Goal: Transaction & Acquisition: Purchase product/service

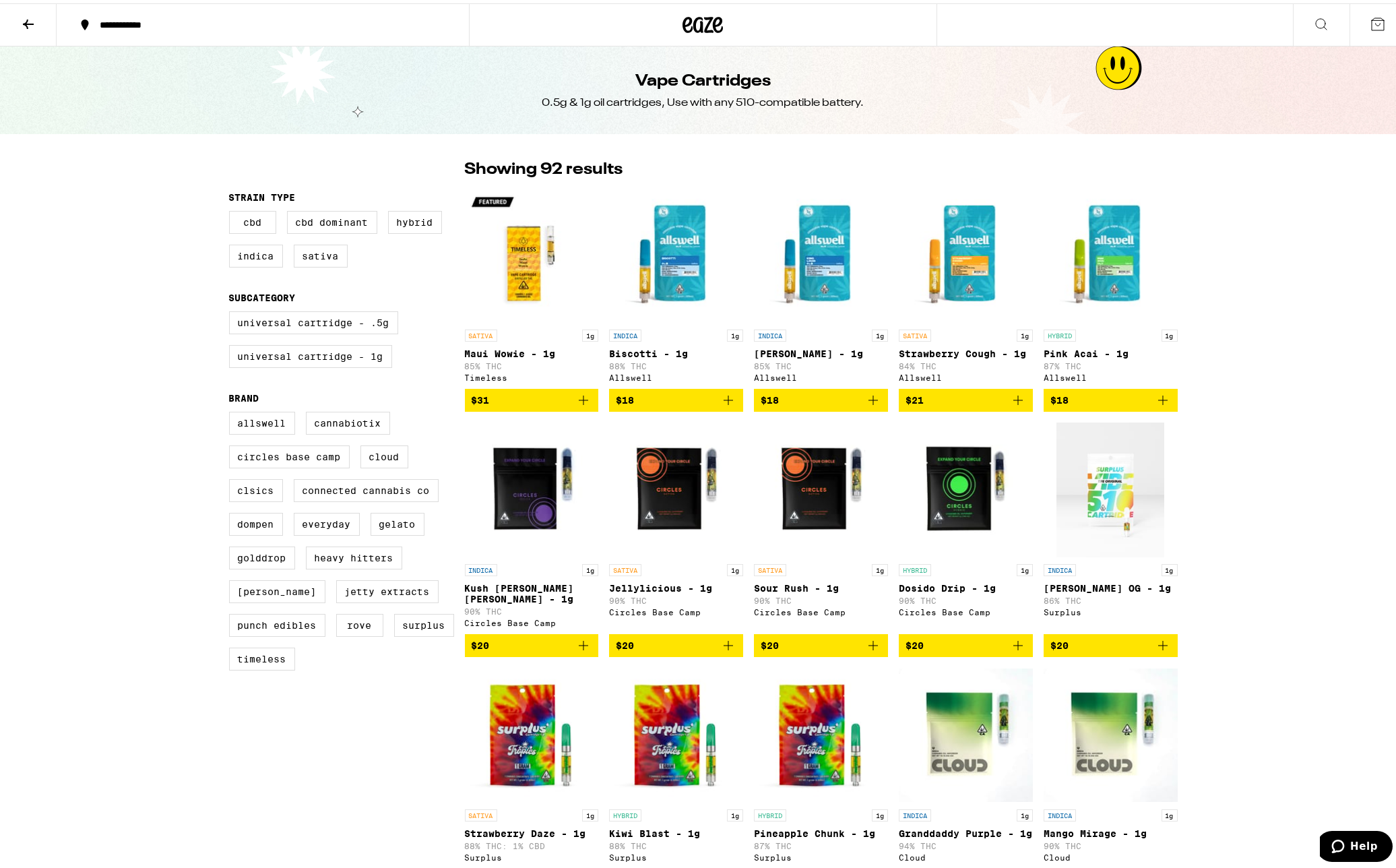
click at [660, 17] on div at bounding box center [704, 22] width 469 height 43
click at [685, 23] on icon at bounding box center [702, 21] width 40 height 24
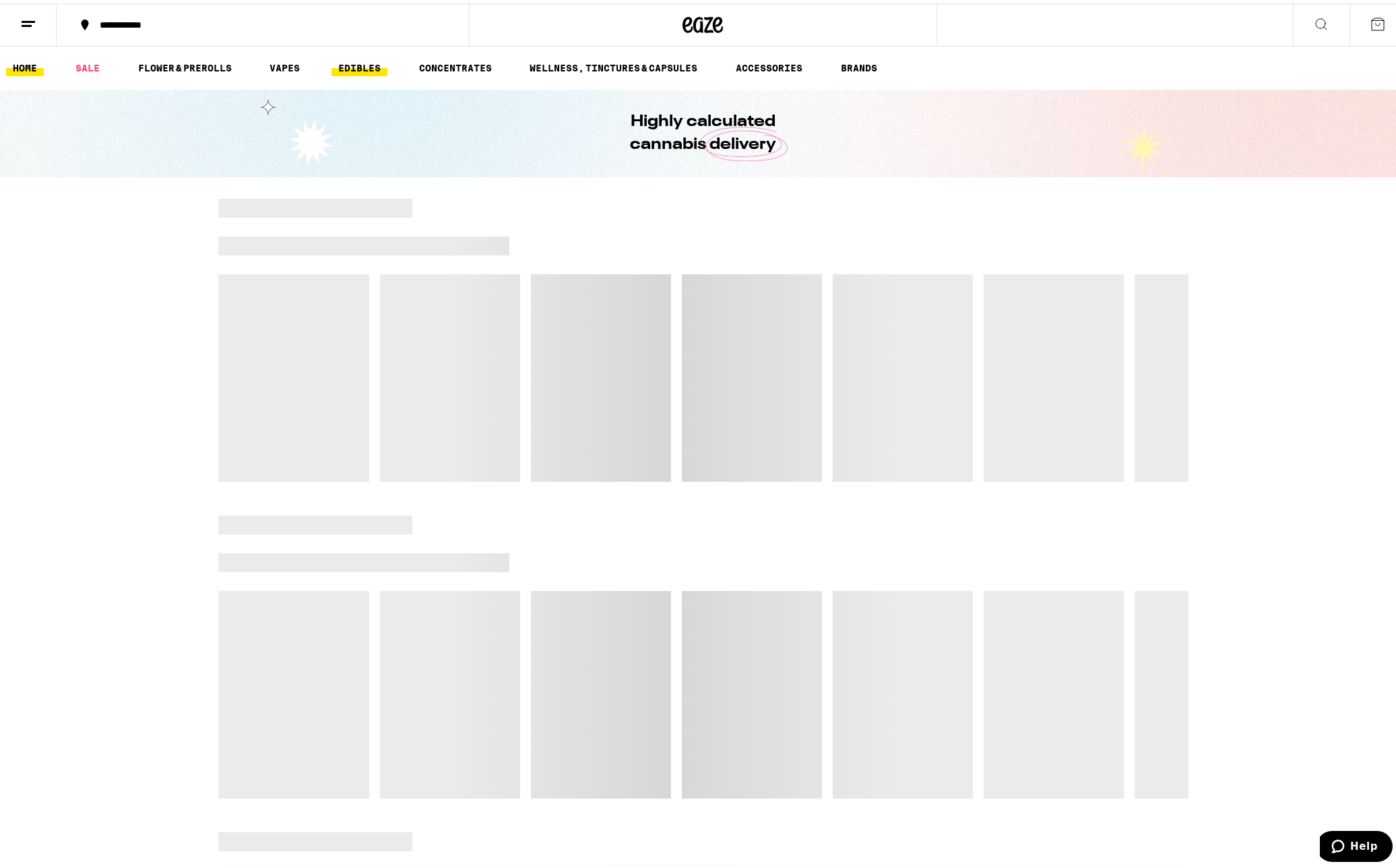
click at [365, 70] on link "EDIBLES" at bounding box center [359, 64] width 56 height 16
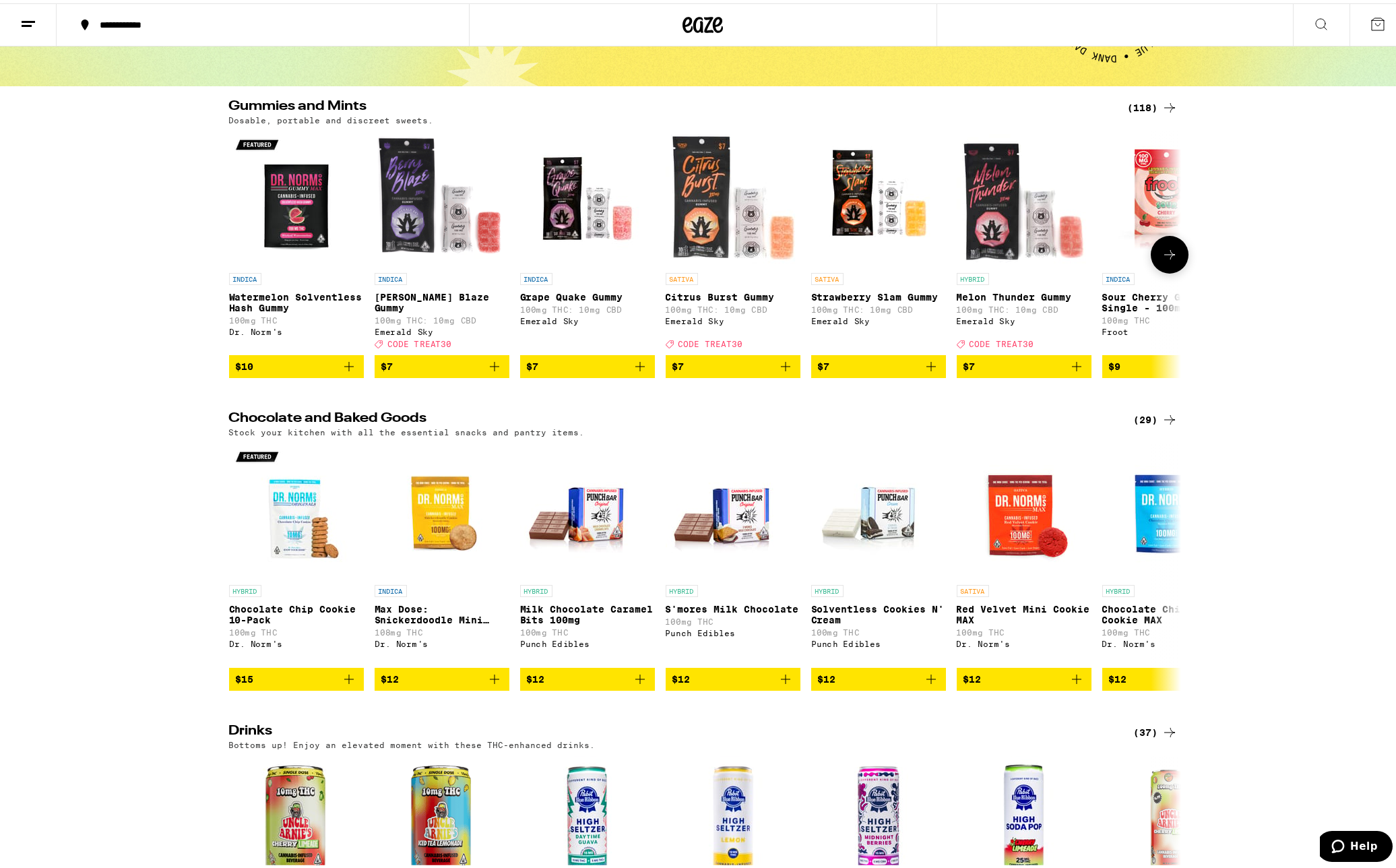
scroll to position [67, 0]
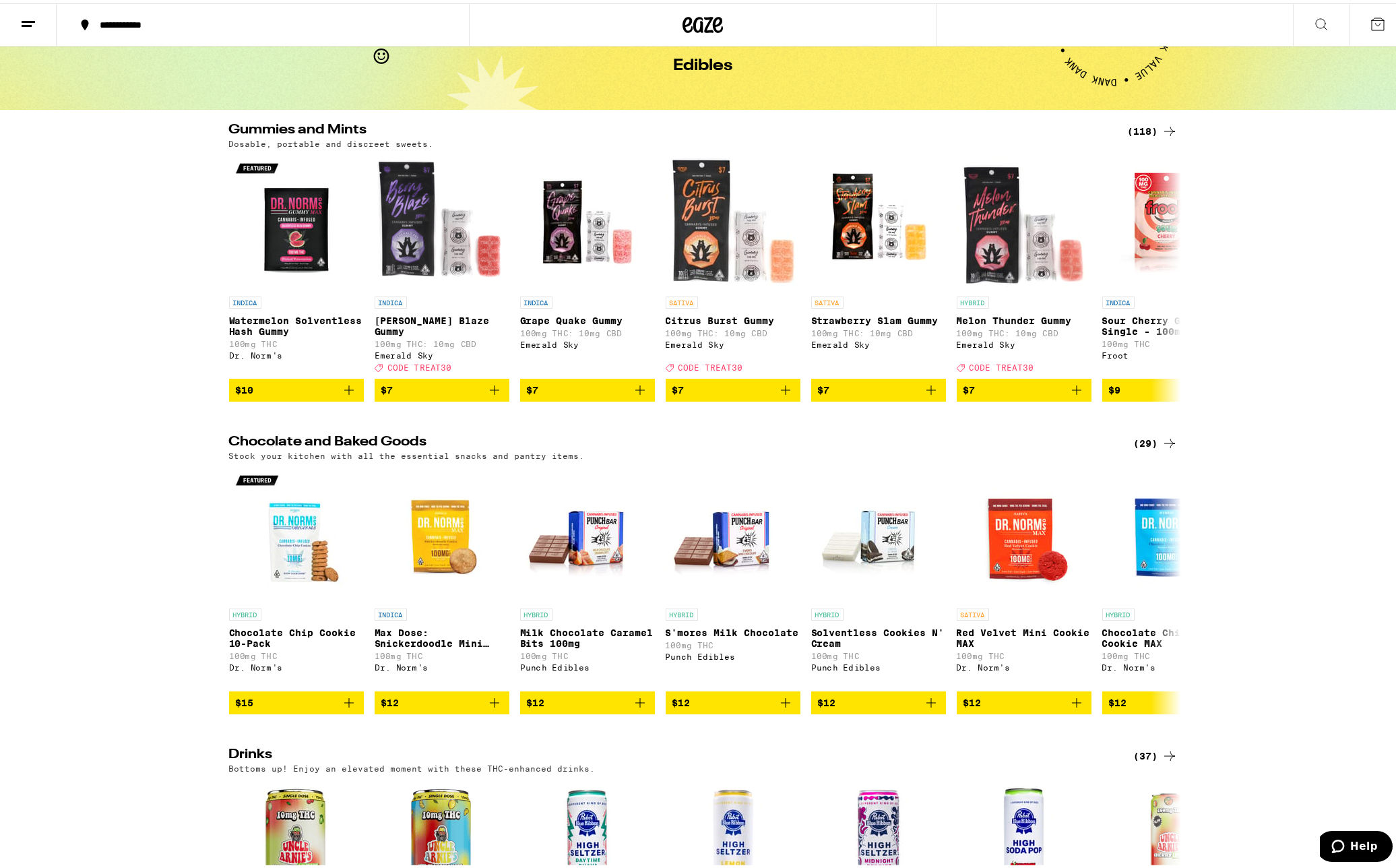
click at [1147, 127] on div "(118)" at bounding box center [1152, 128] width 50 height 16
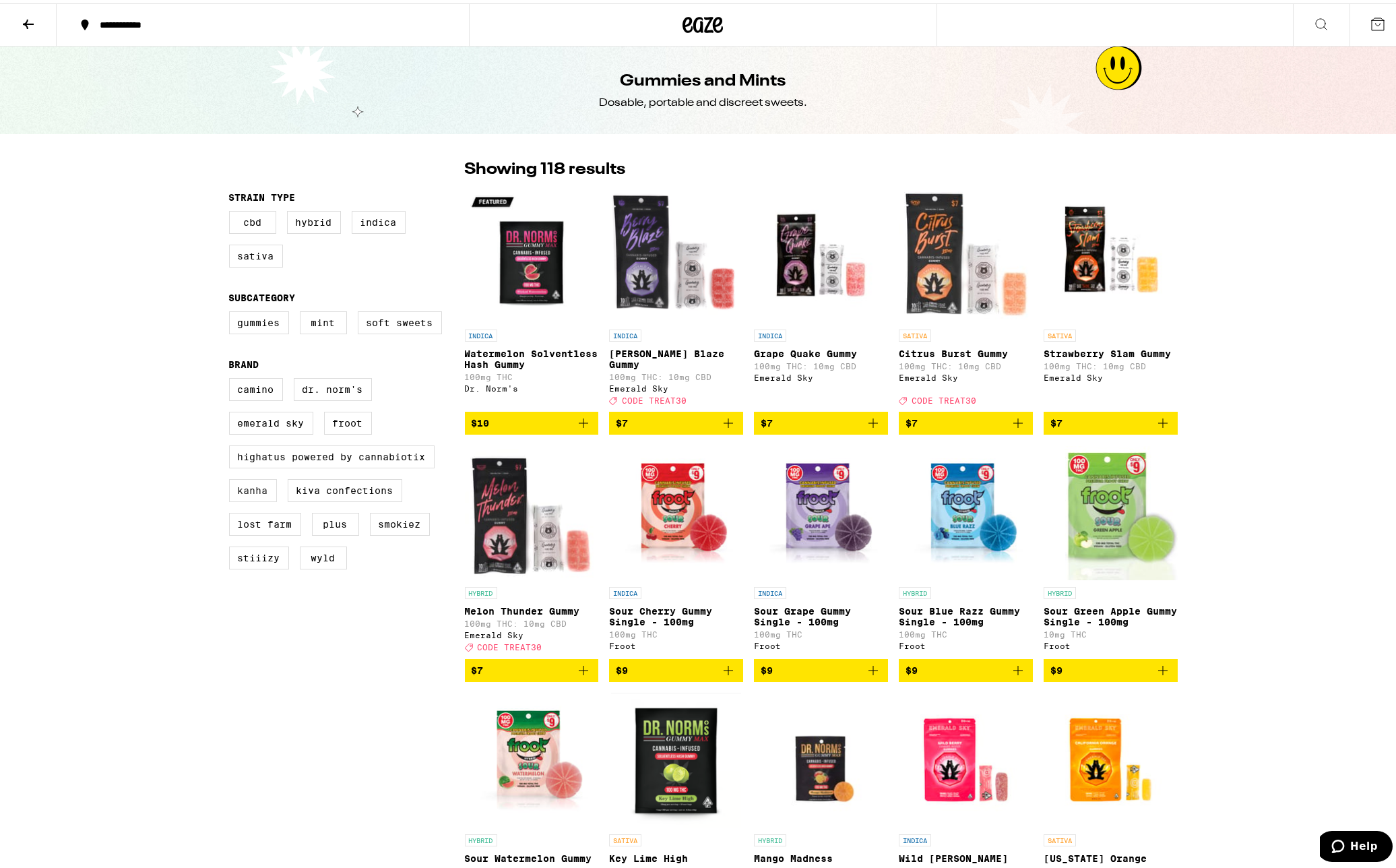
click at [245, 499] on label "Kanha" at bounding box center [253, 487] width 48 height 23
click at [232, 377] on input "Kanha" at bounding box center [232, 376] width 1 height 1
checkbox input "true"
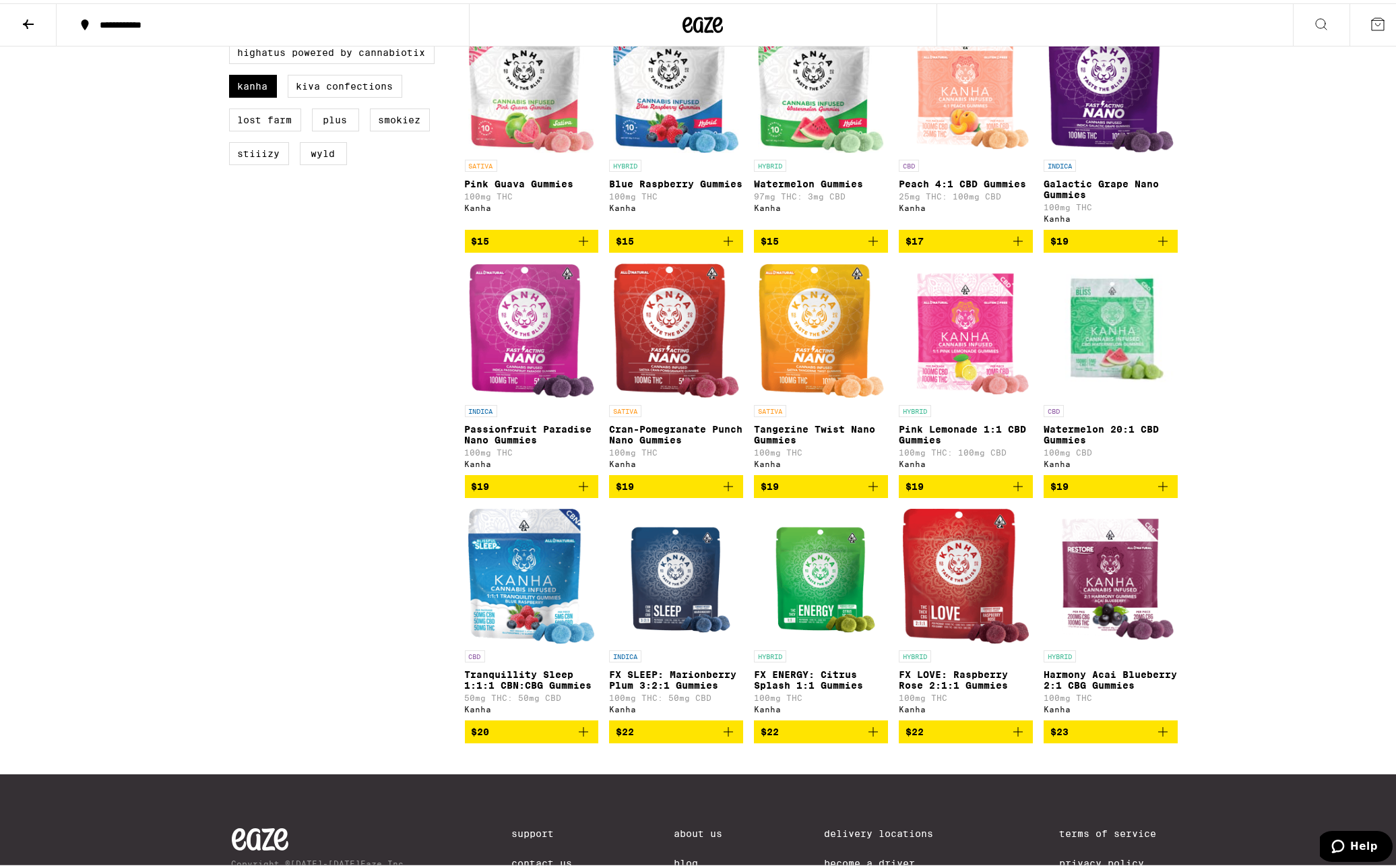
scroll to position [472, 0]
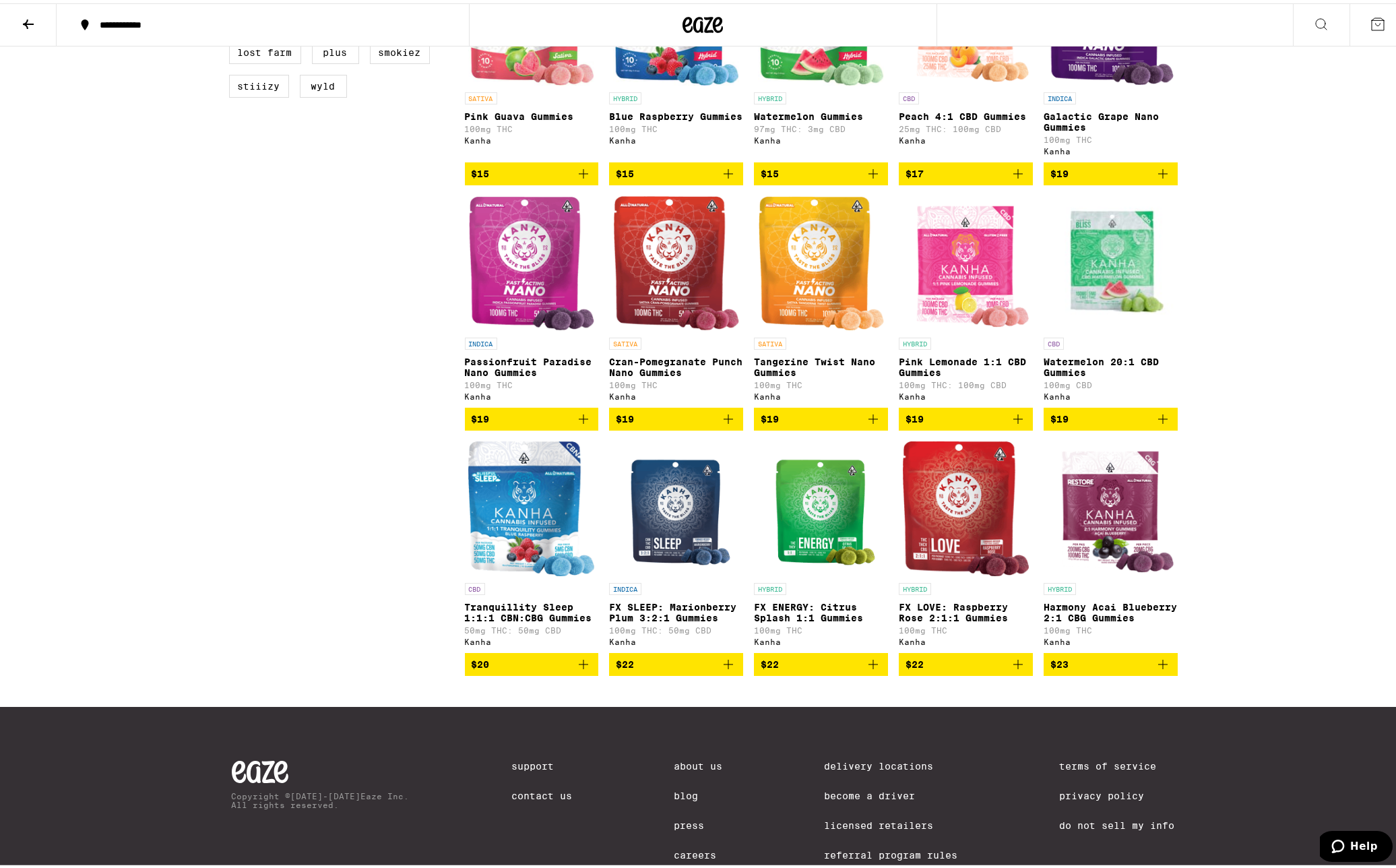
click at [665, 669] on span "$22" at bounding box center [676, 660] width 121 height 16
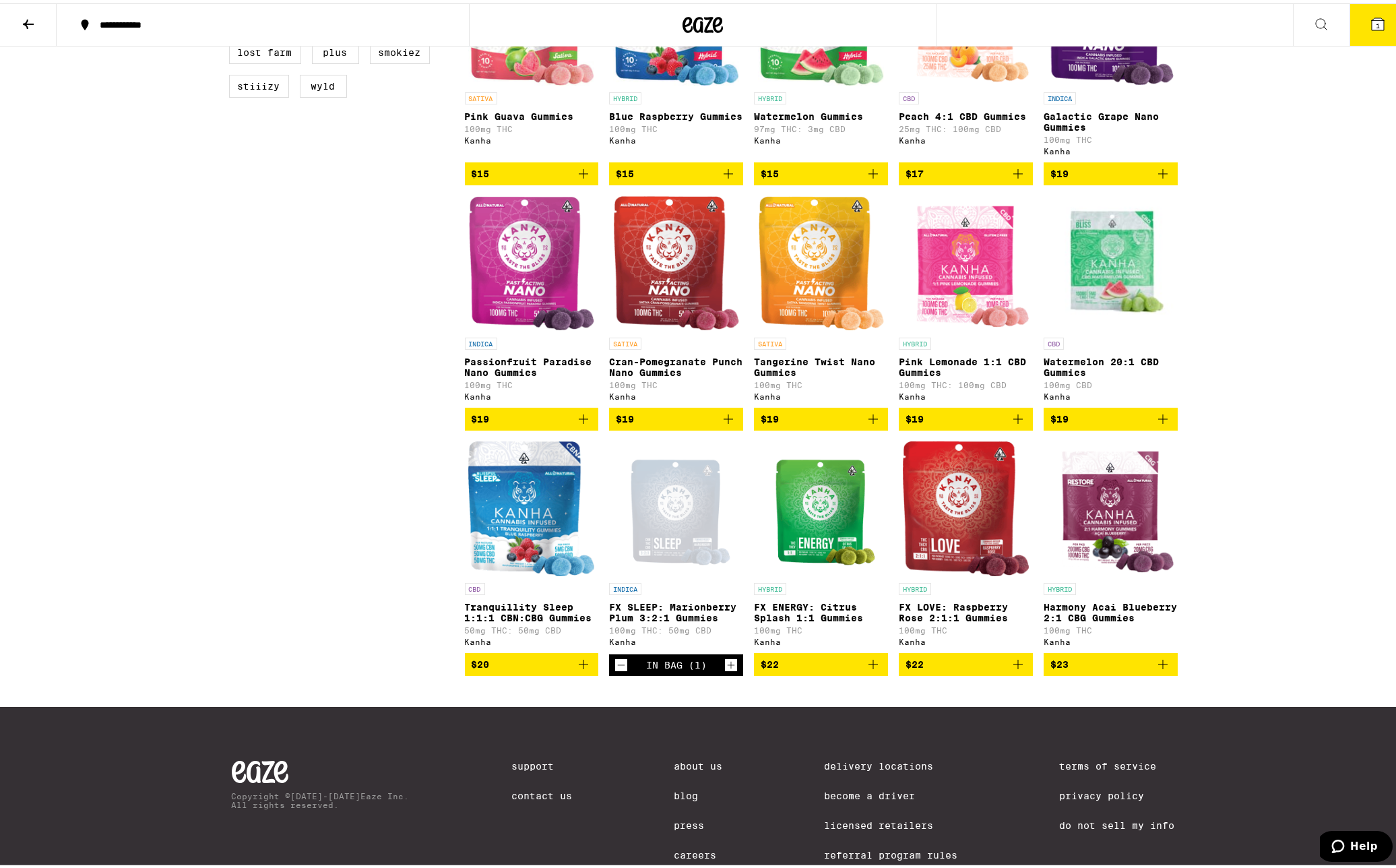
scroll to position [515, 0]
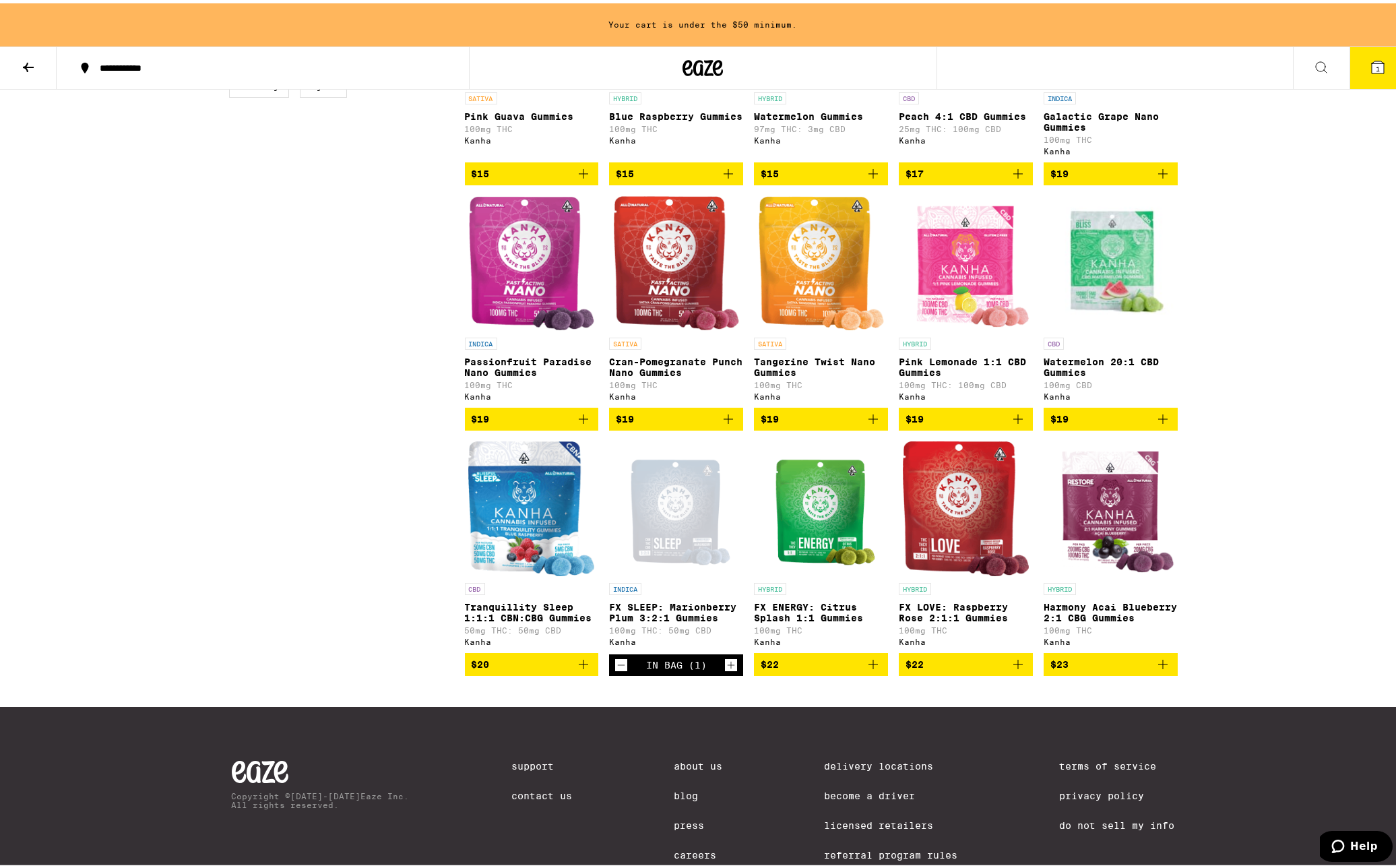
click at [727, 670] on icon "Increment" at bounding box center [731, 661] width 12 height 16
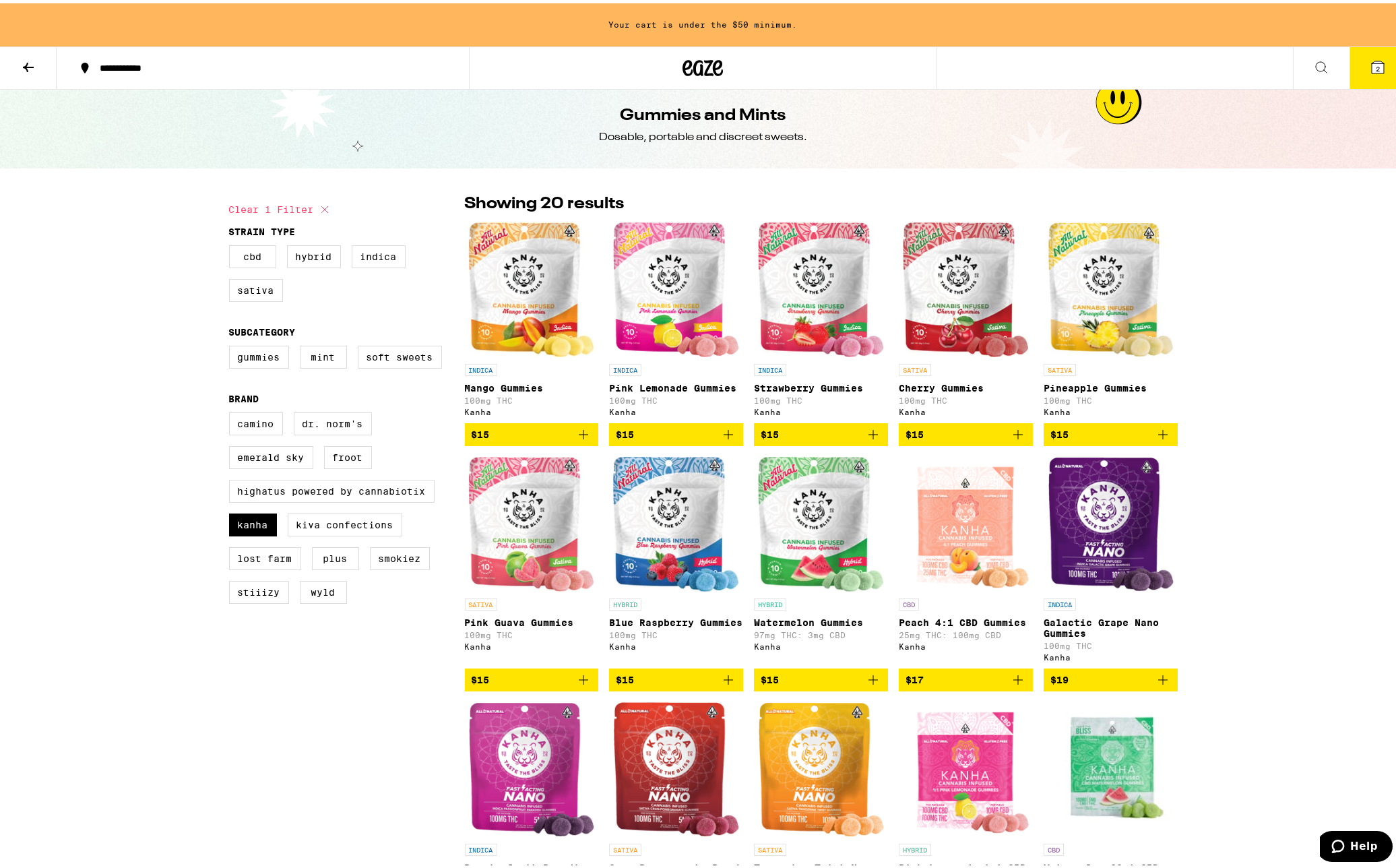
scroll to position [0, 0]
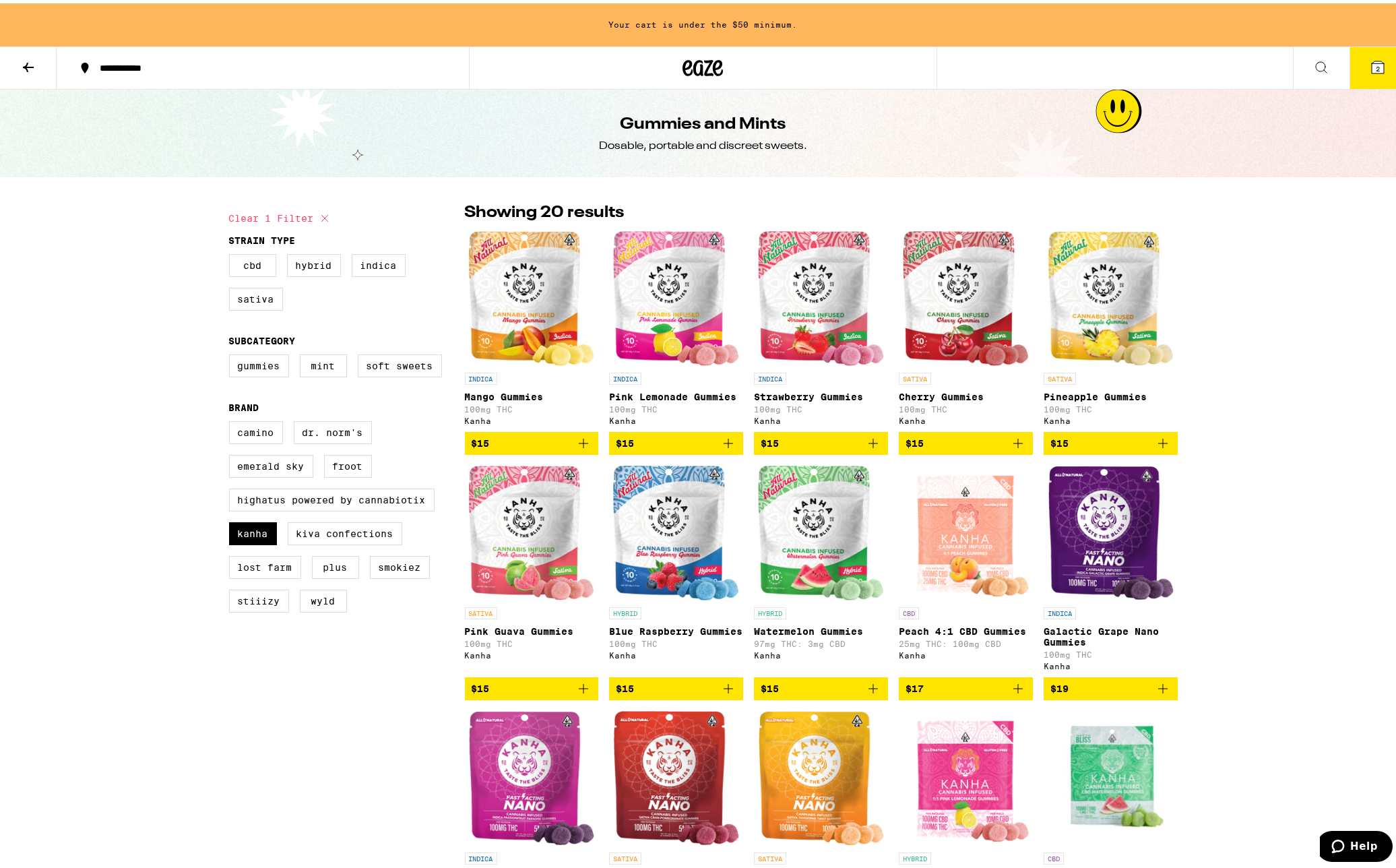
click at [688, 60] on icon at bounding box center [702, 64] width 40 height 24
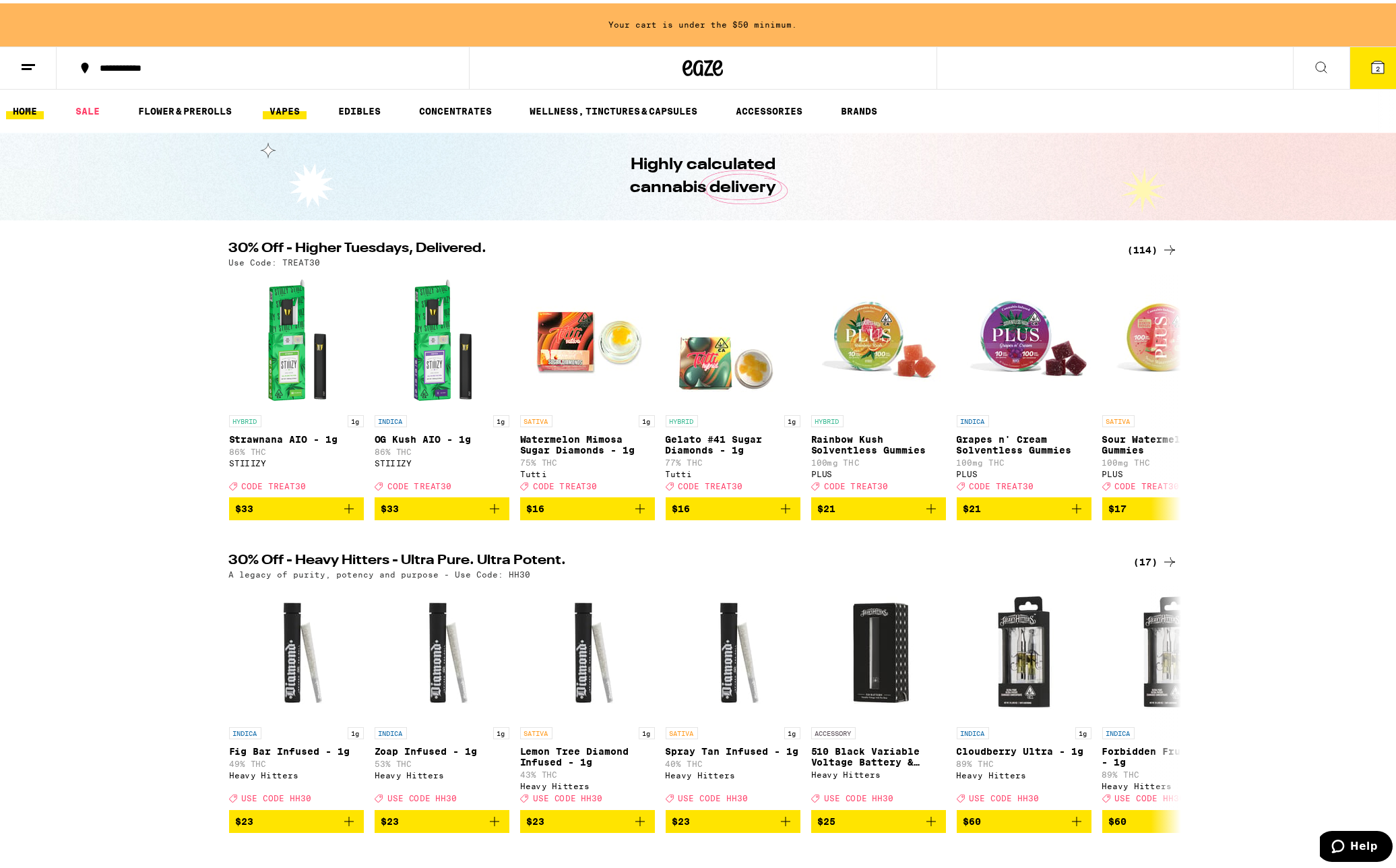
click at [291, 107] on link "VAPES" at bounding box center [284, 108] width 44 height 16
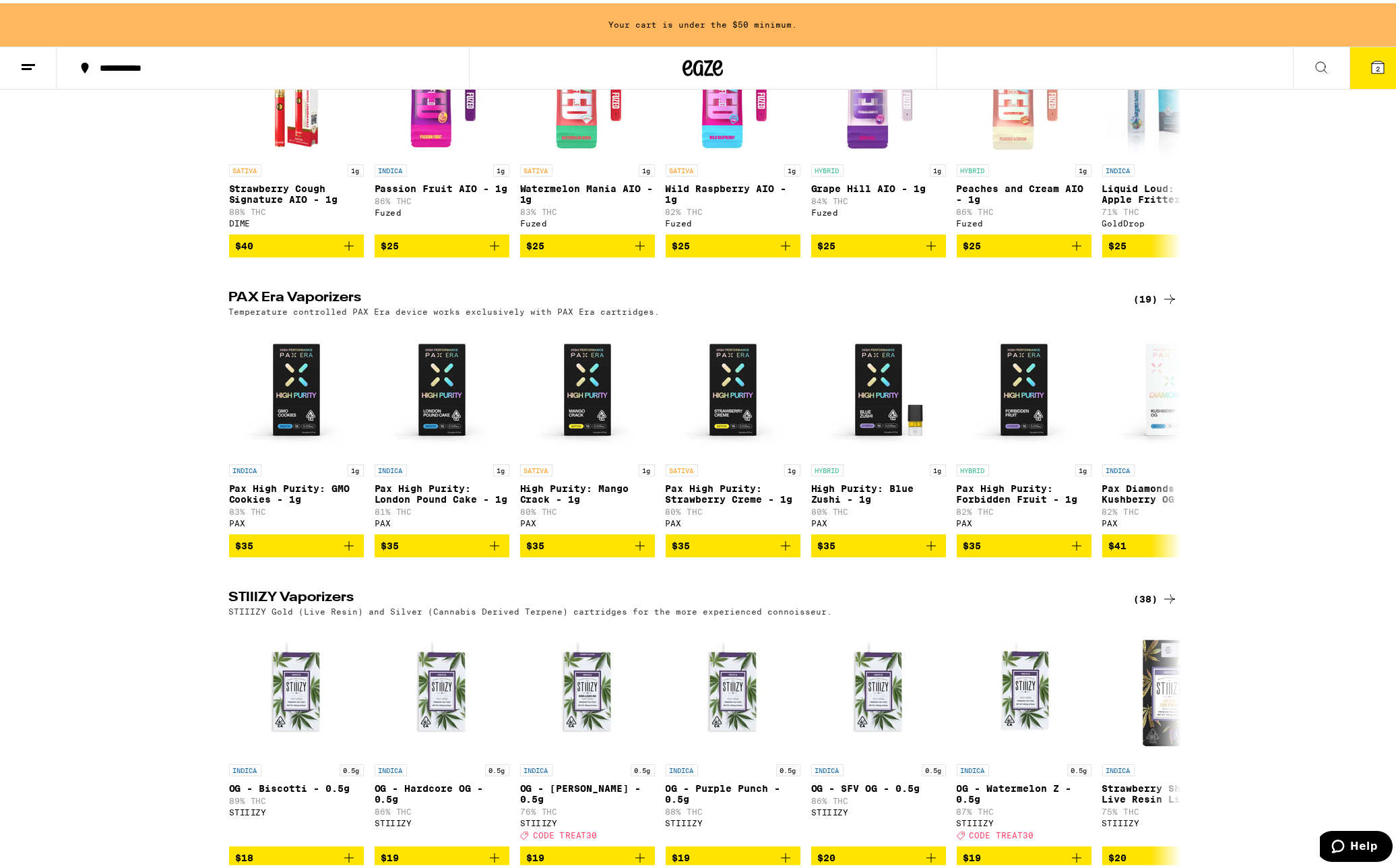
scroll to position [1078, 0]
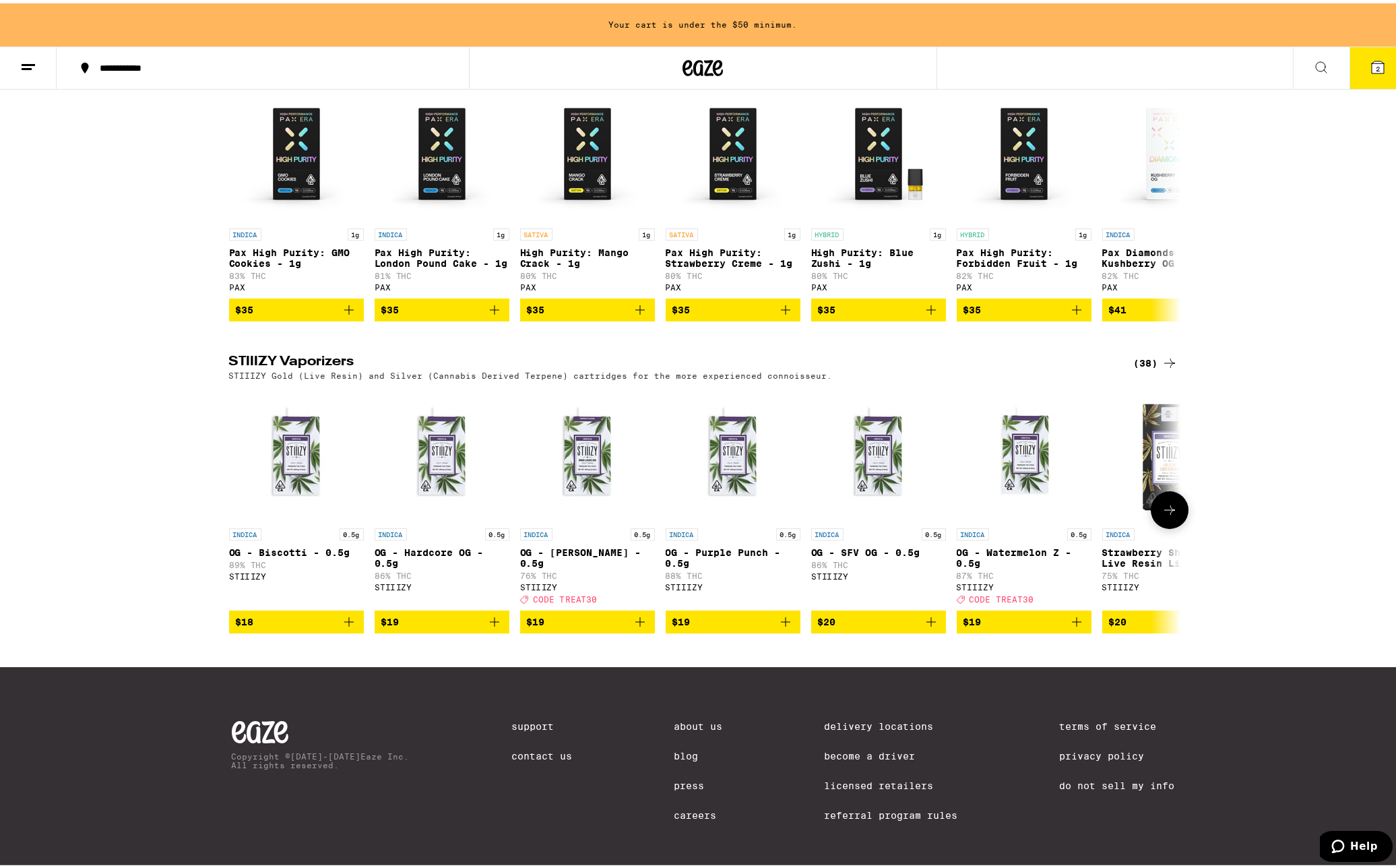
click at [1167, 515] on icon at bounding box center [1169, 506] width 16 height 16
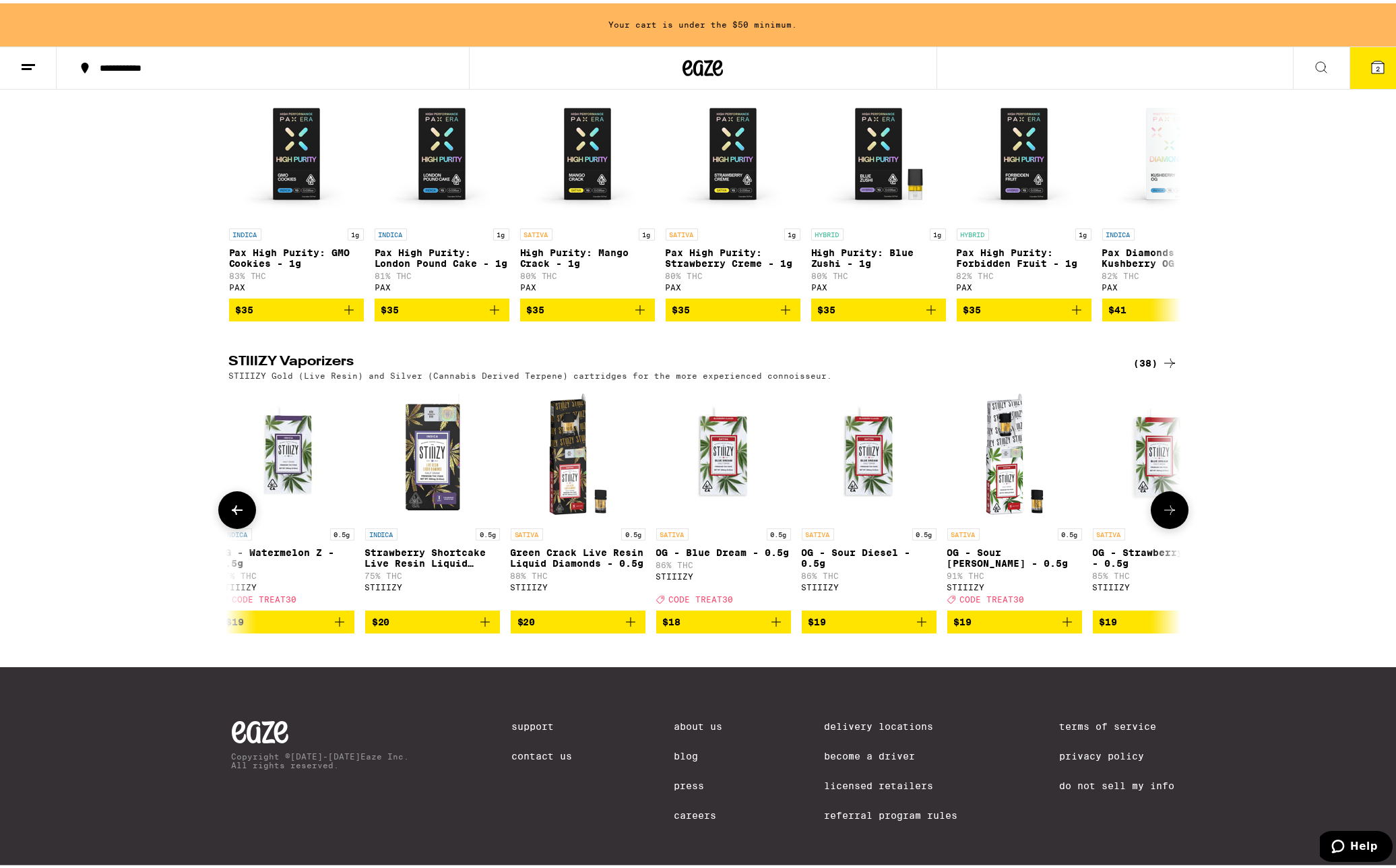
scroll to position [0, 801]
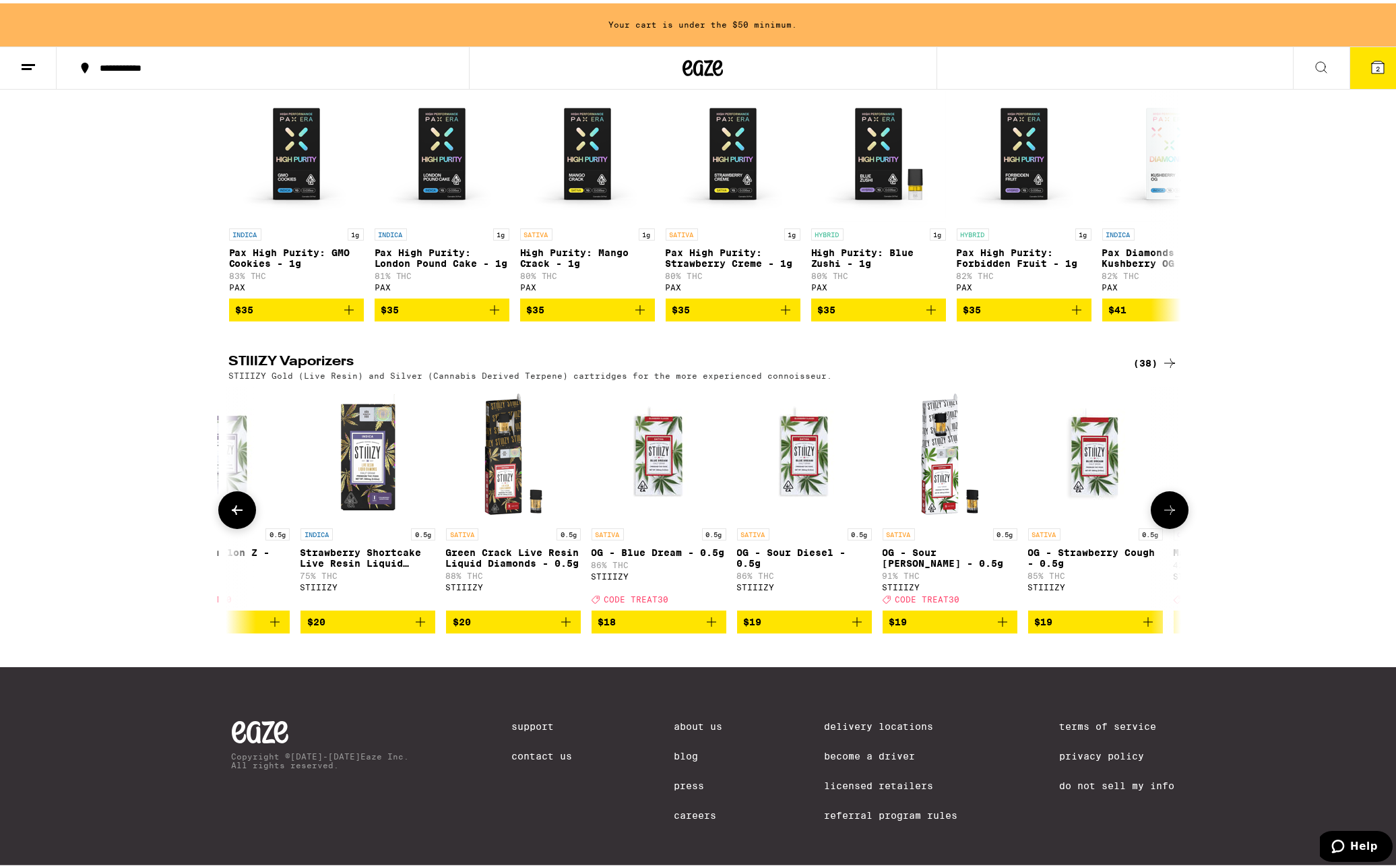
click at [528, 626] on span "$20" at bounding box center [513, 618] width 122 height 16
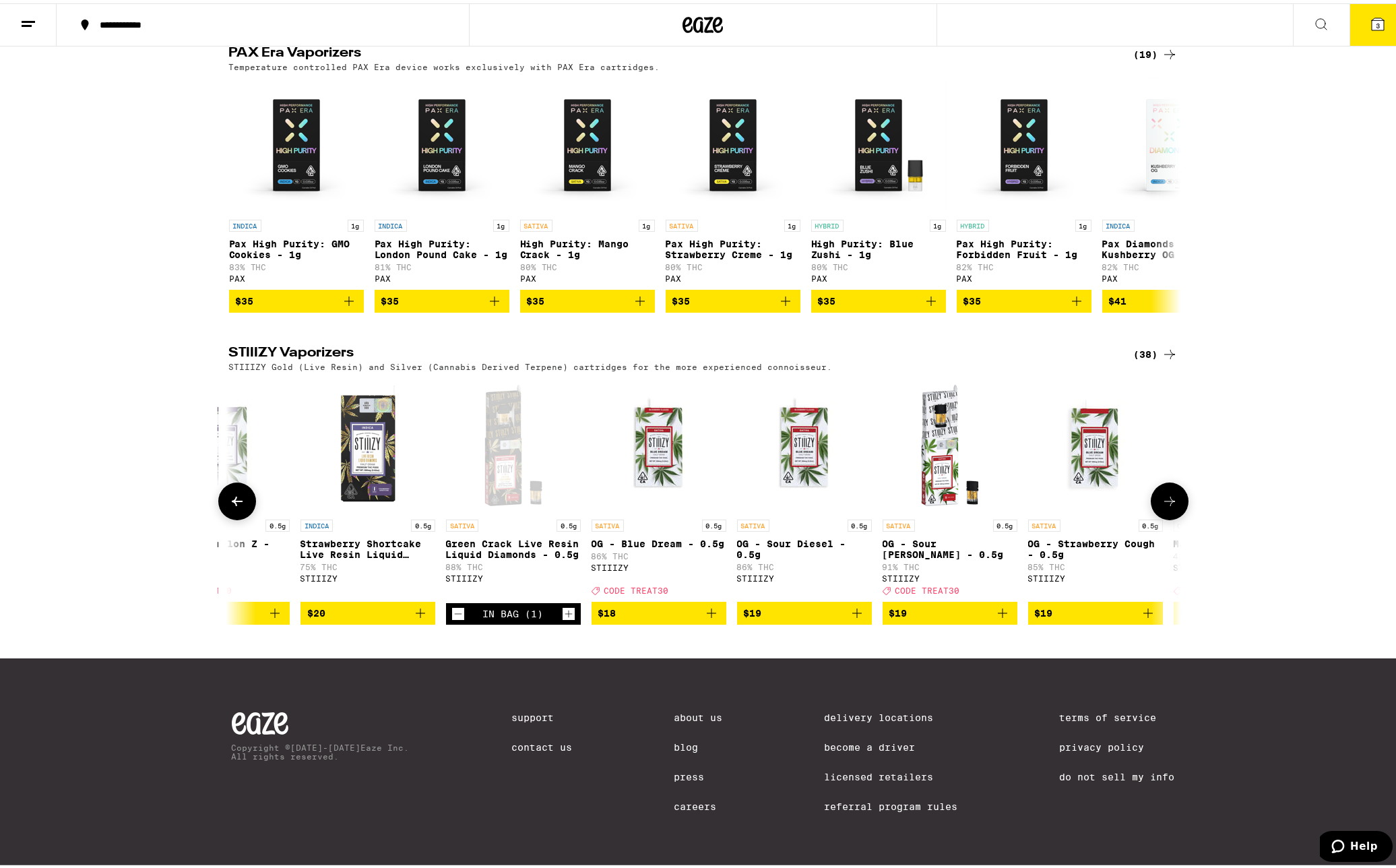
scroll to position [1034, 0]
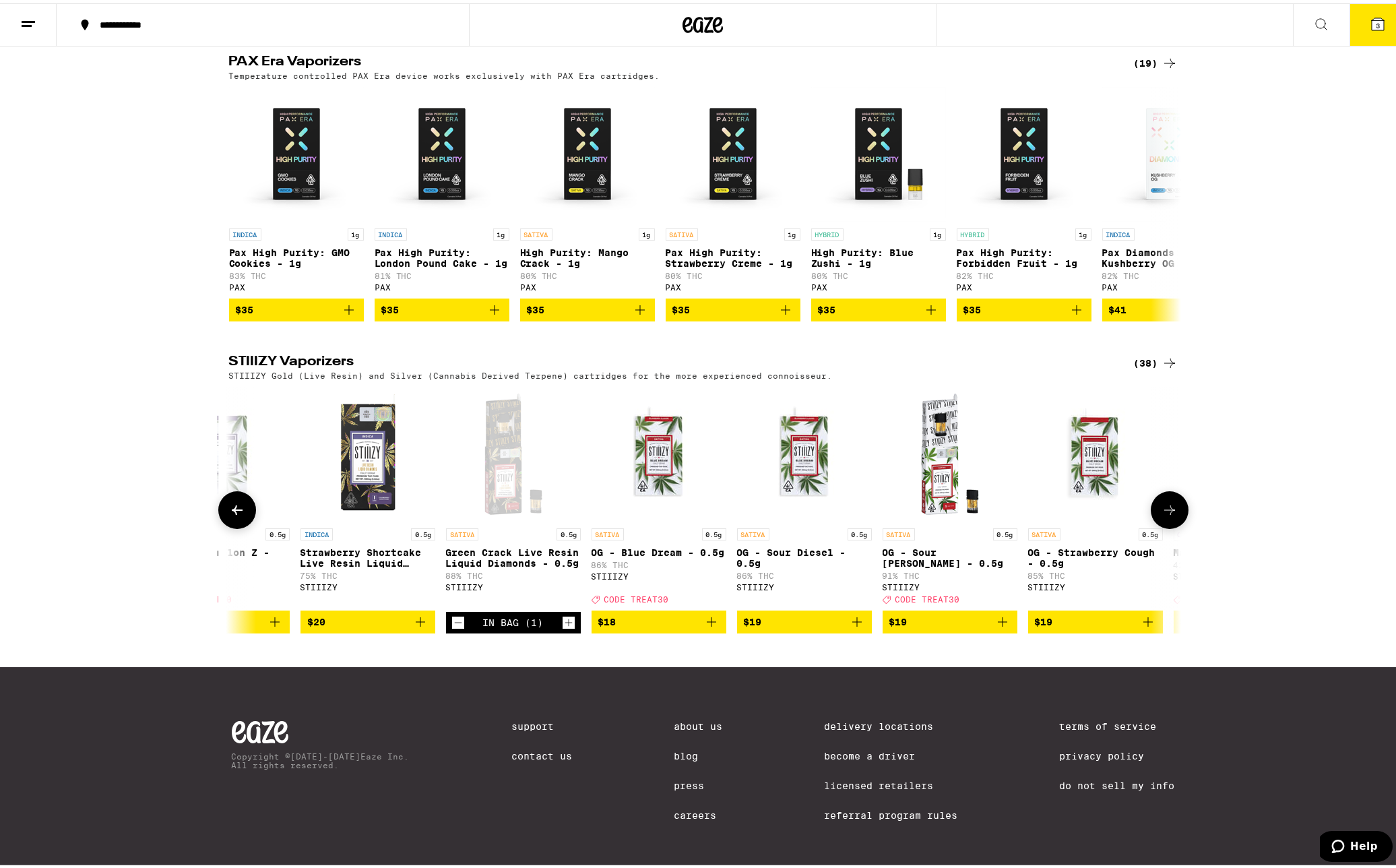
click at [1161, 515] on icon at bounding box center [1169, 506] width 16 height 16
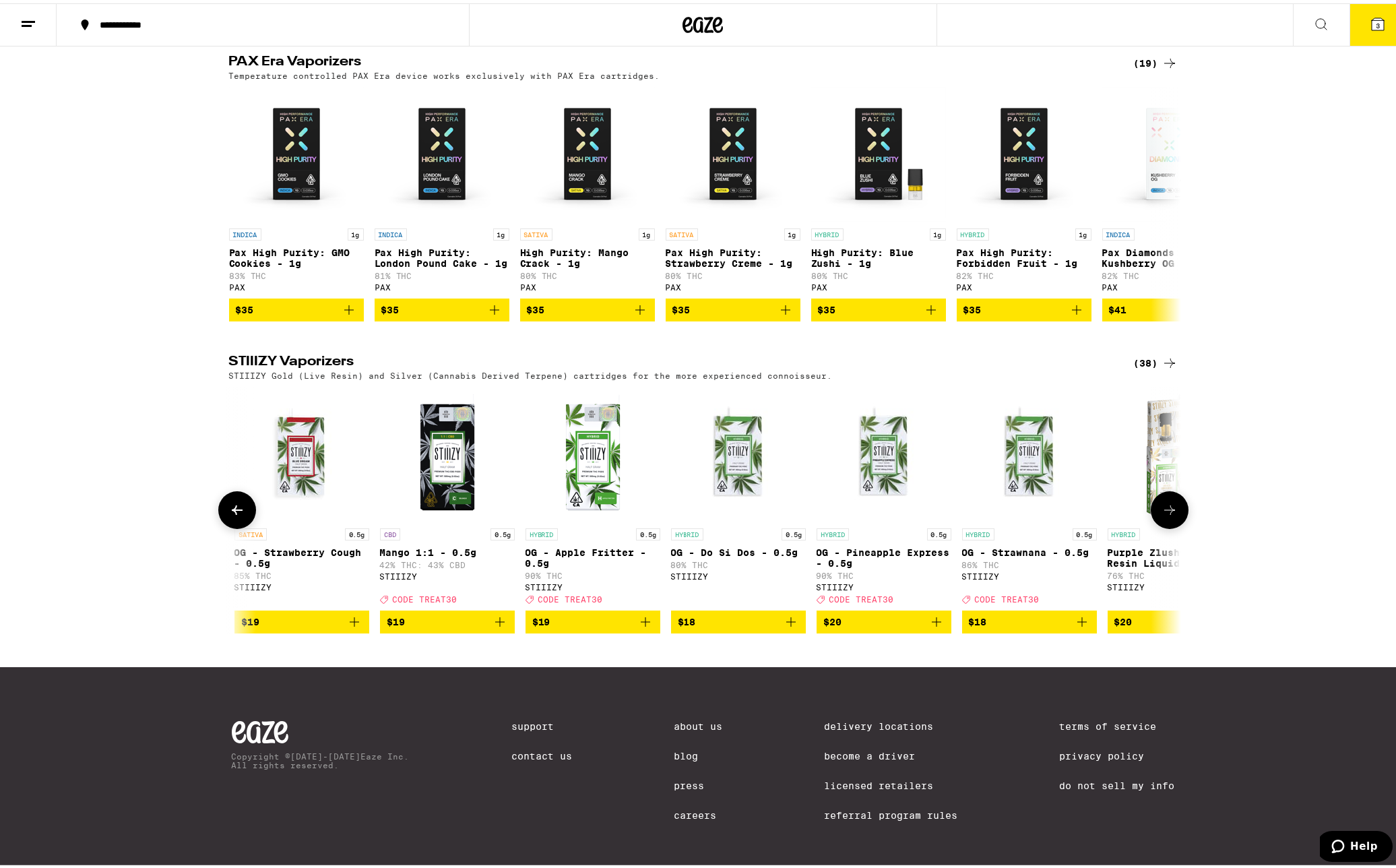
scroll to position [0, 1604]
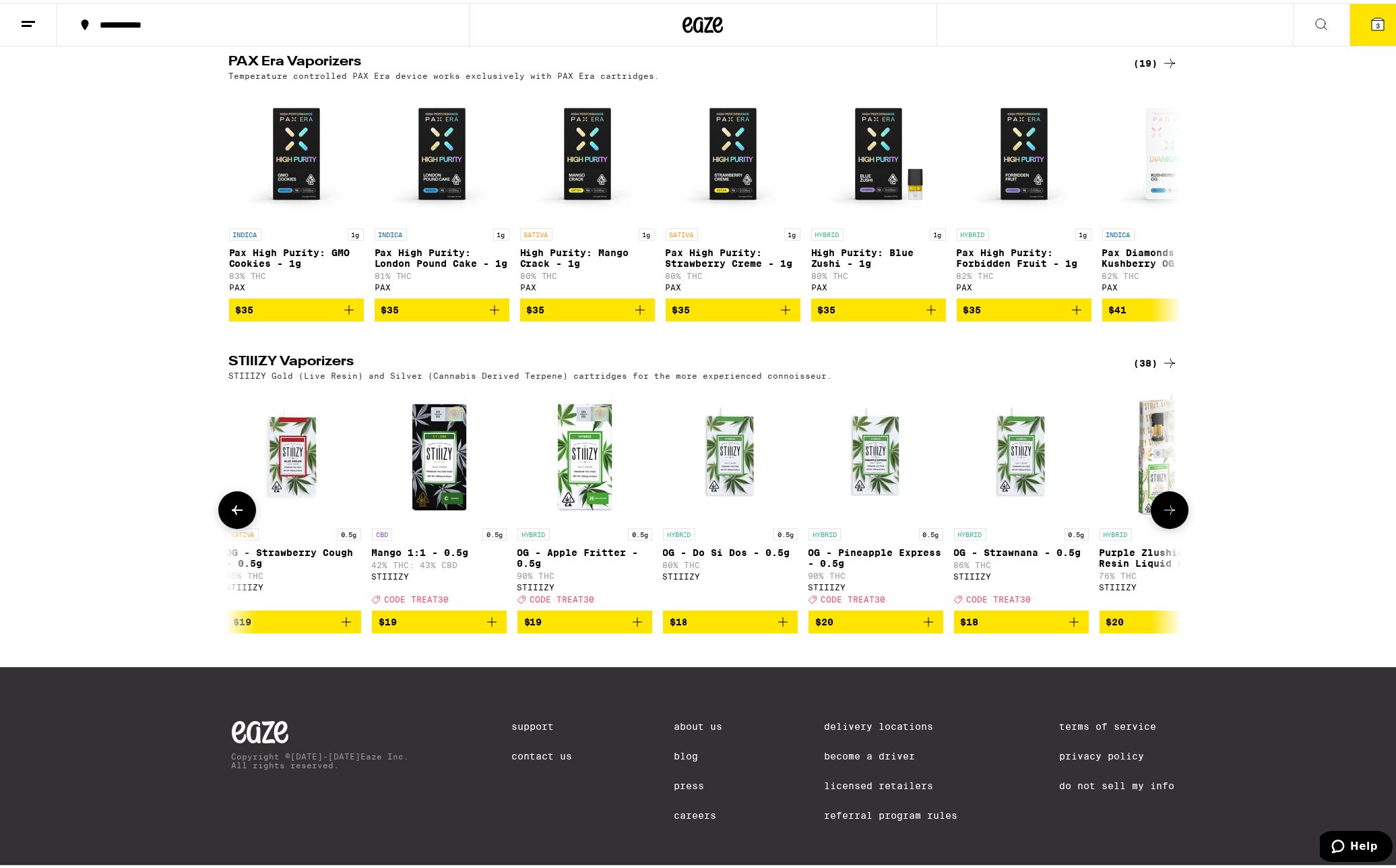
click at [1163, 526] on button at bounding box center [1169, 506] width 38 height 38
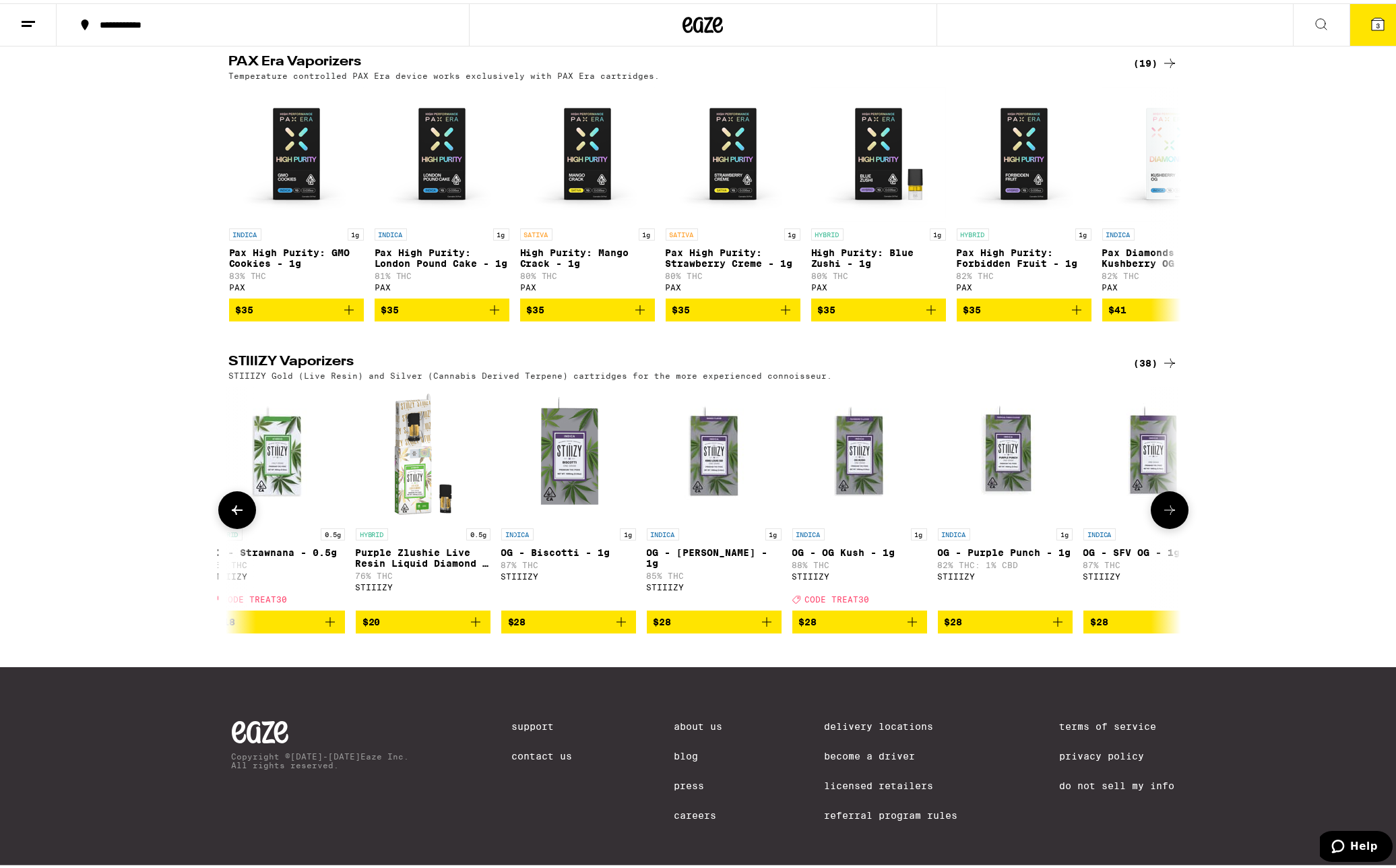
scroll to position [0, 2405]
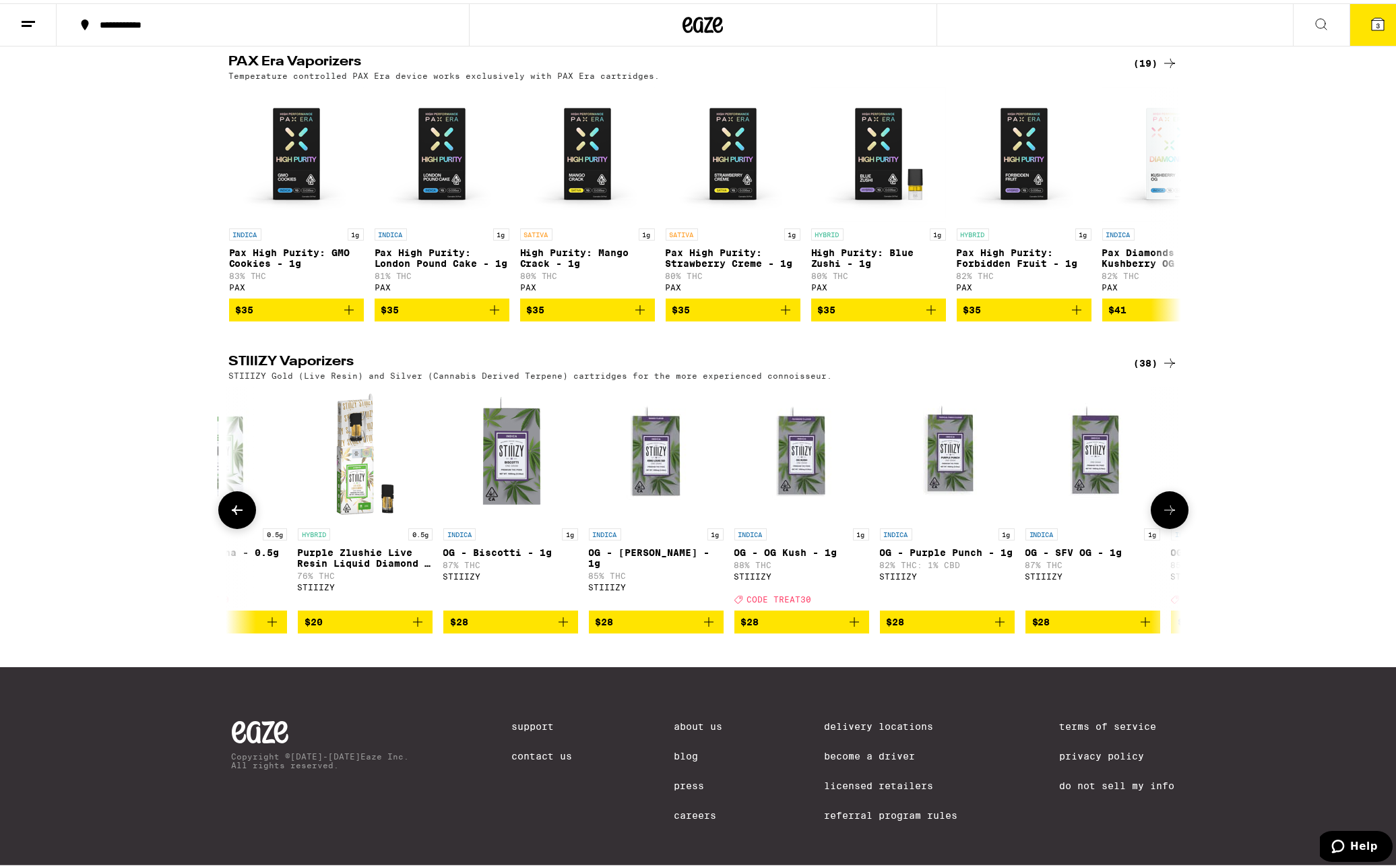
click at [1163, 526] on button at bounding box center [1169, 506] width 38 height 38
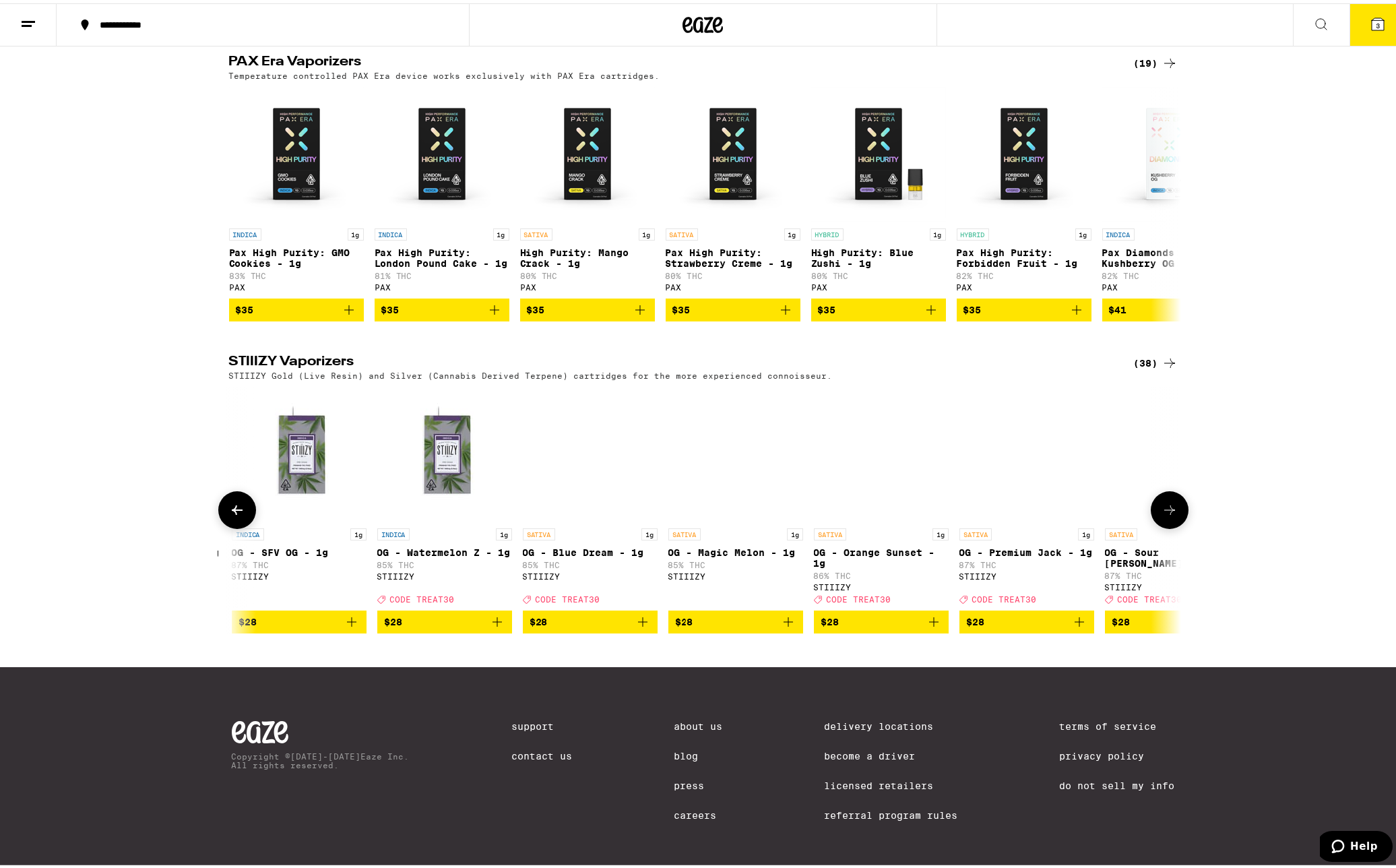
scroll to position [0, 3206]
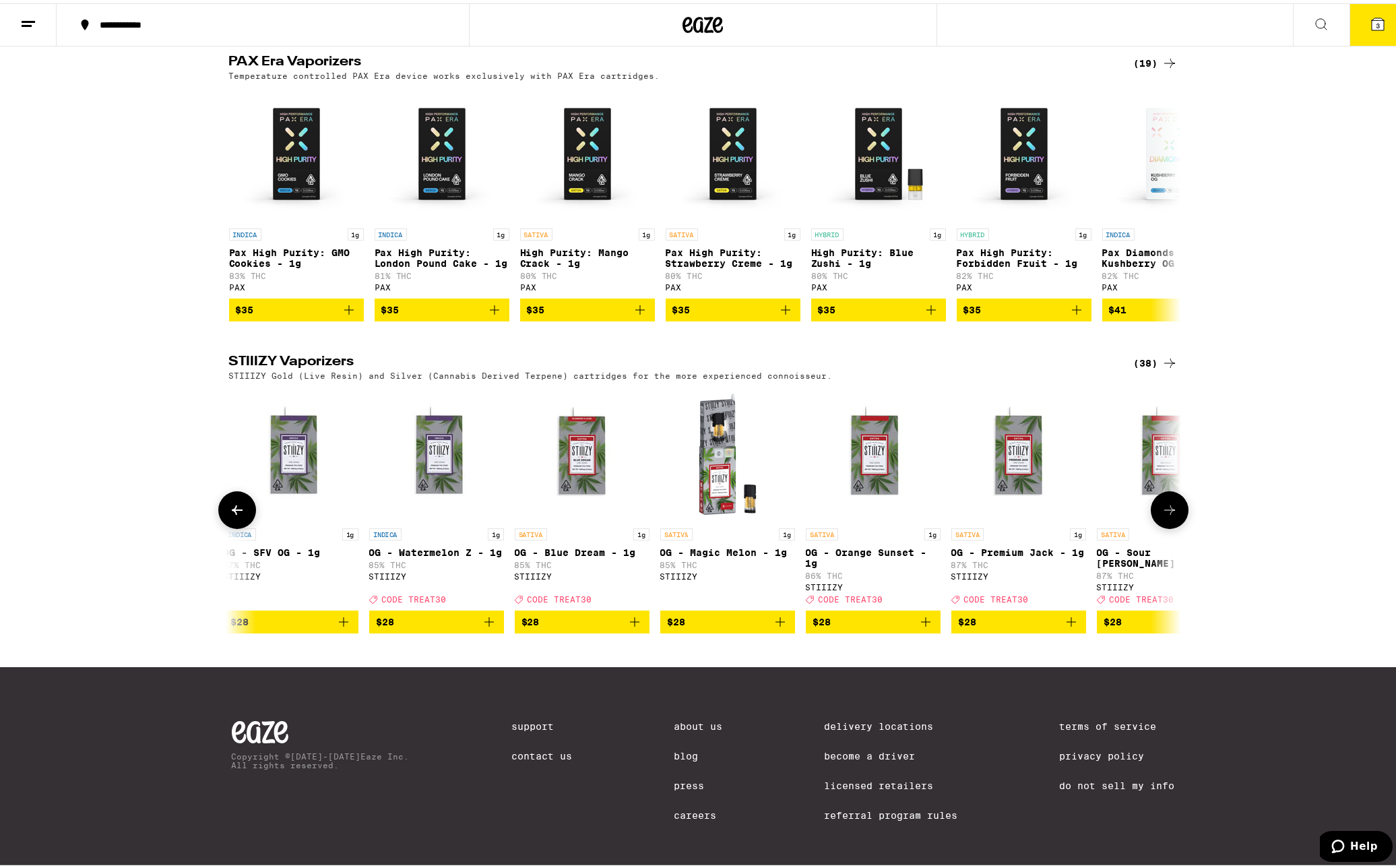
click at [1151, 526] on button at bounding box center [1169, 506] width 38 height 38
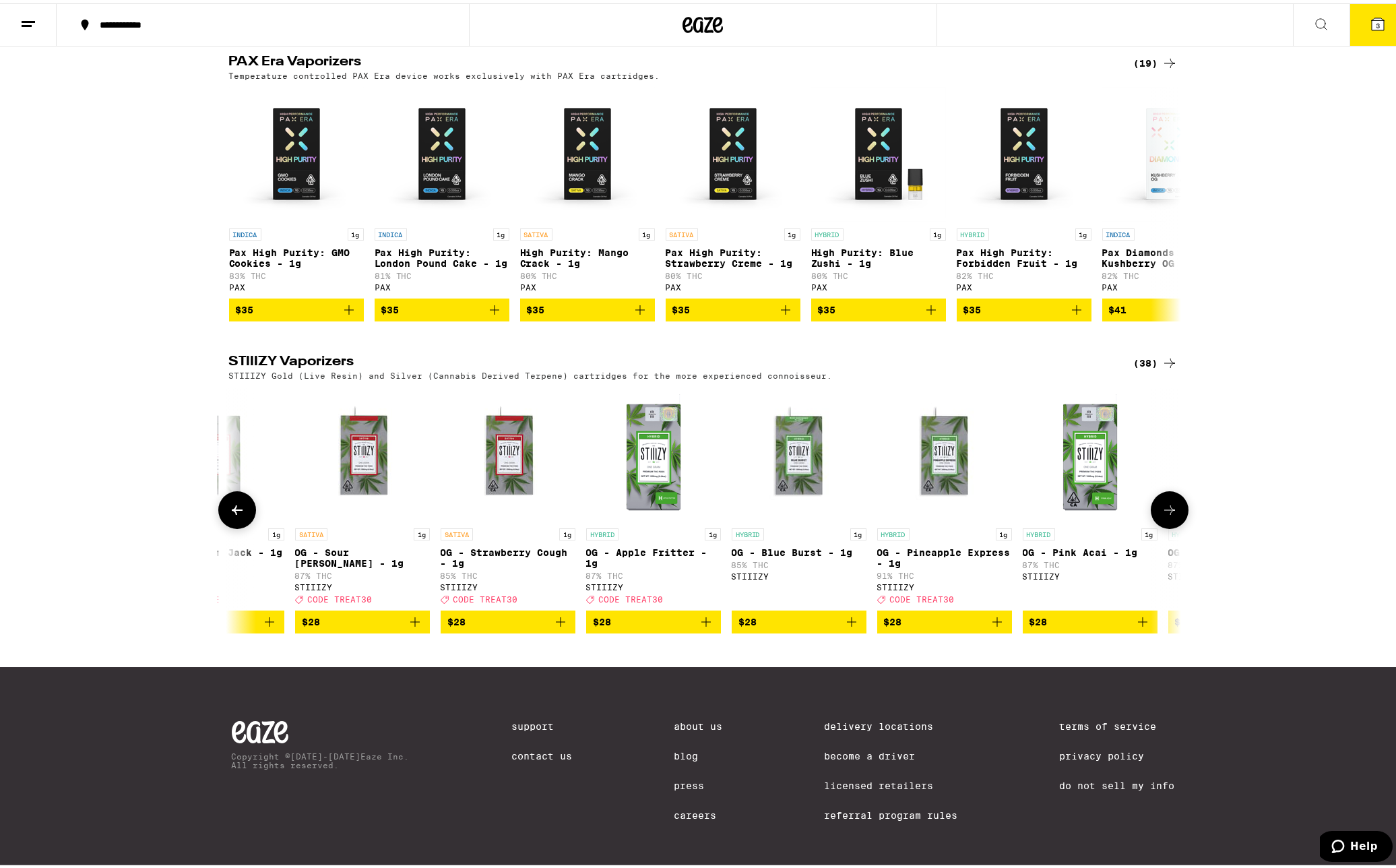
click at [1151, 526] on button at bounding box center [1169, 506] width 38 height 38
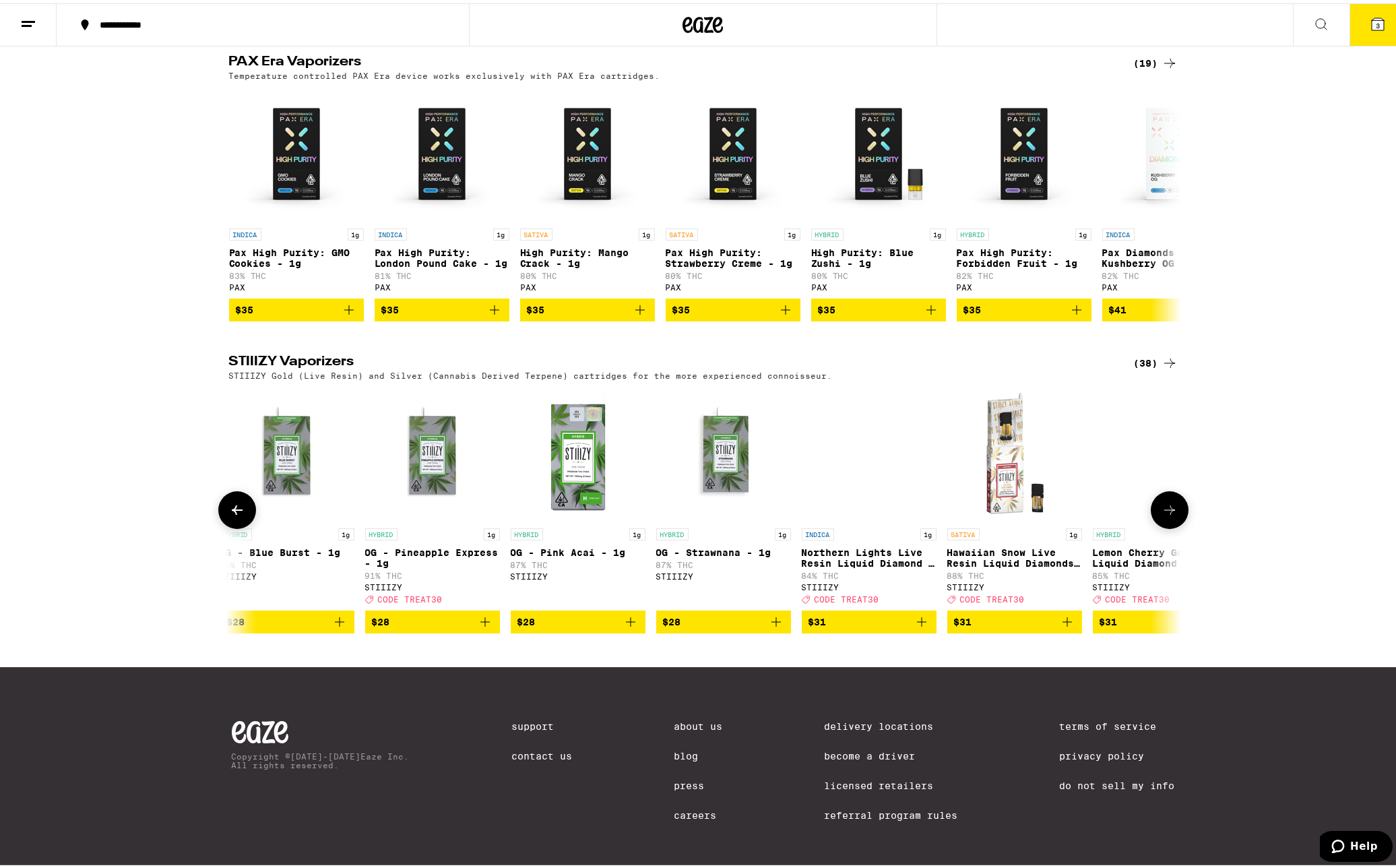
scroll to position [0, 4581]
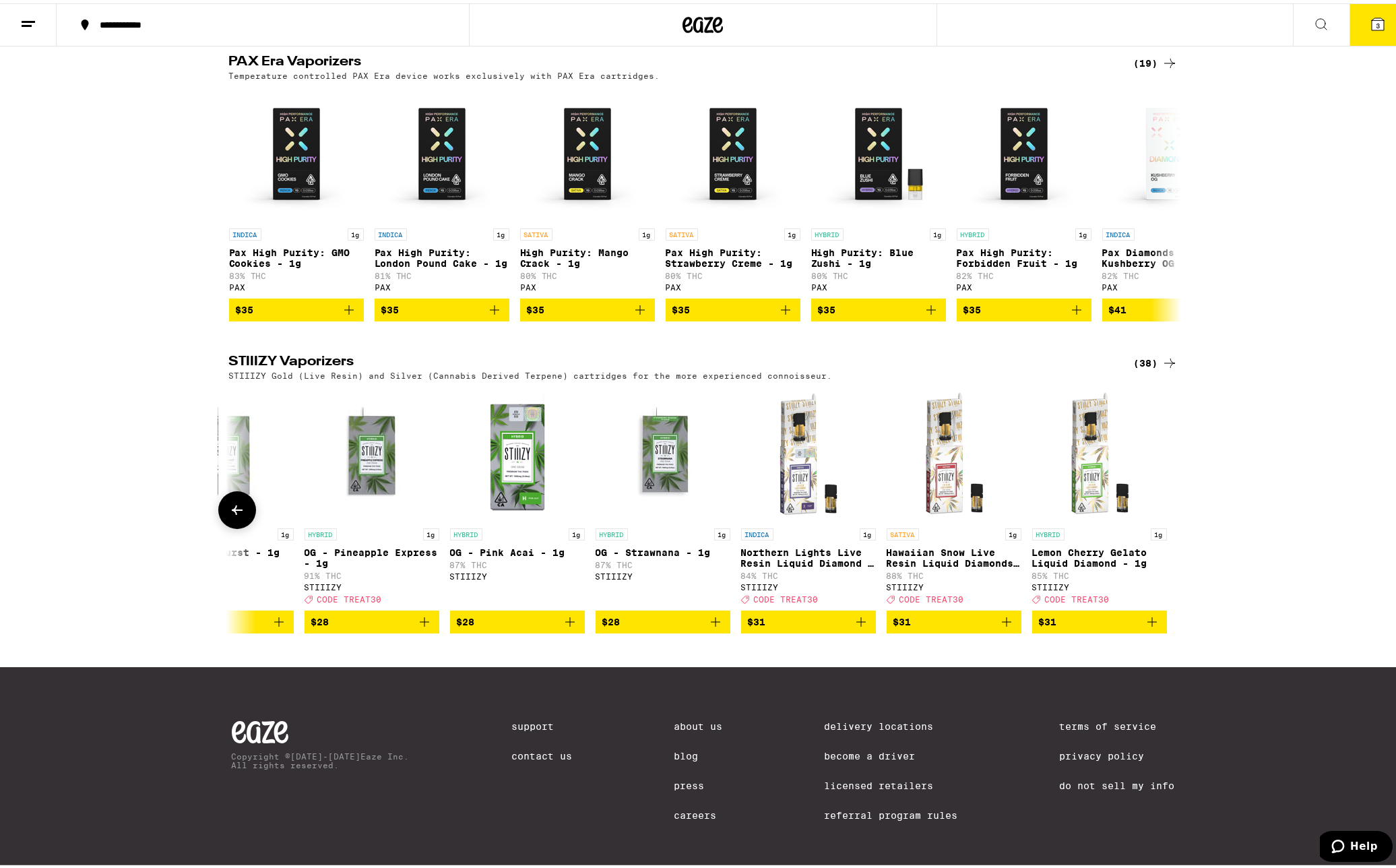
click at [228, 526] on button at bounding box center [237, 506] width 38 height 38
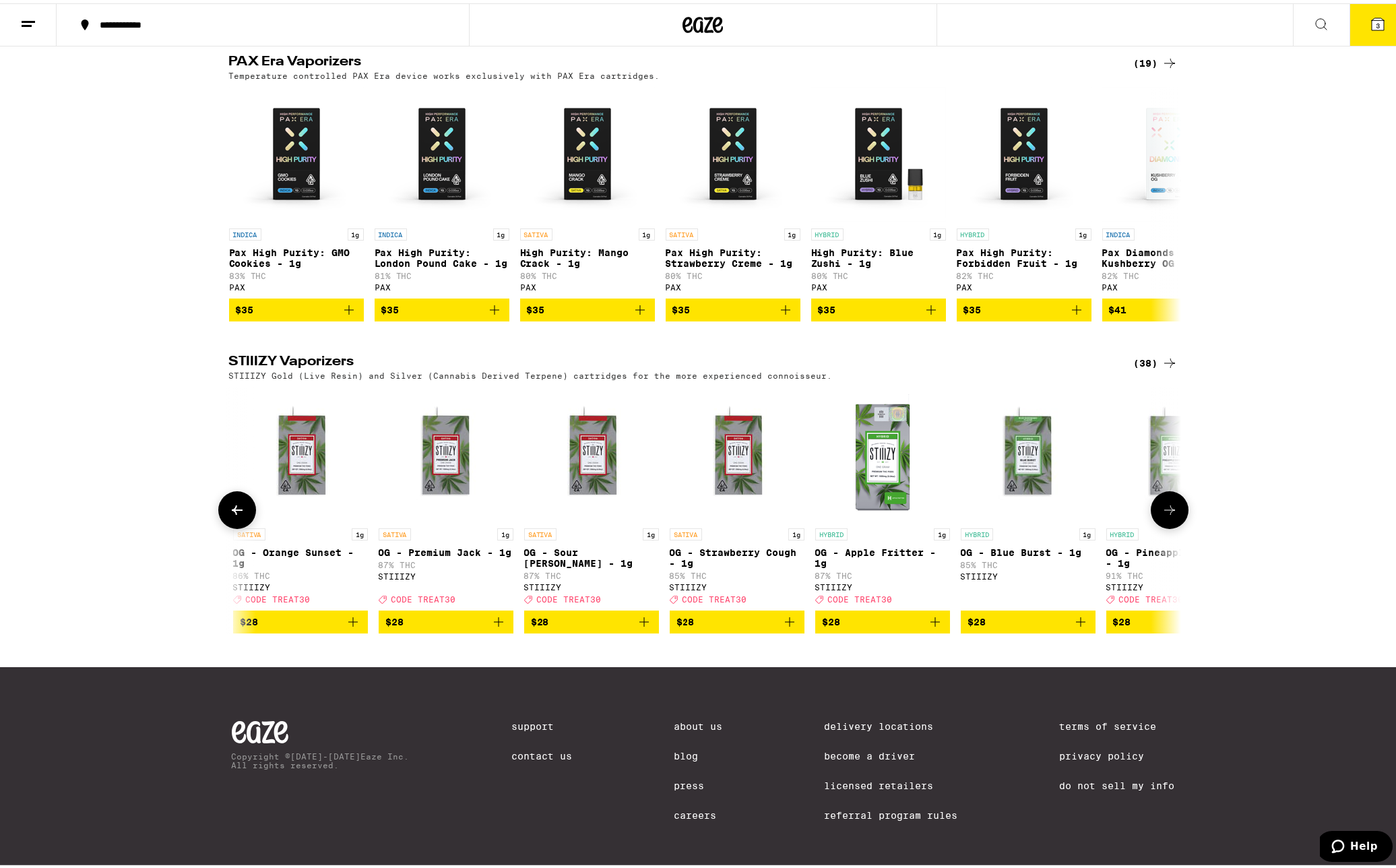
click at [228, 526] on button at bounding box center [237, 506] width 38 height 38
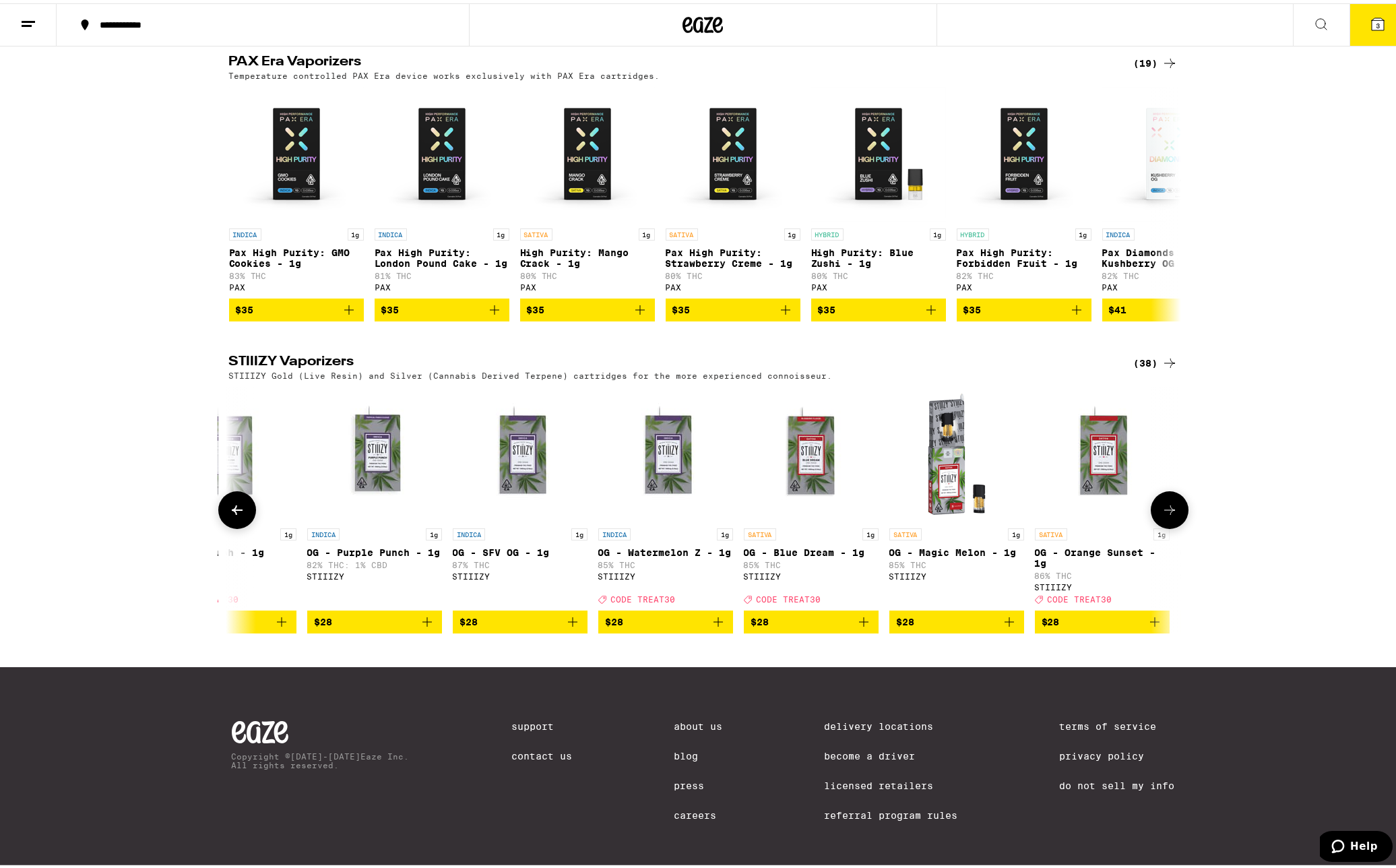
click at [228, 526] on button at bounding box center [237, 506] width 38 height 38
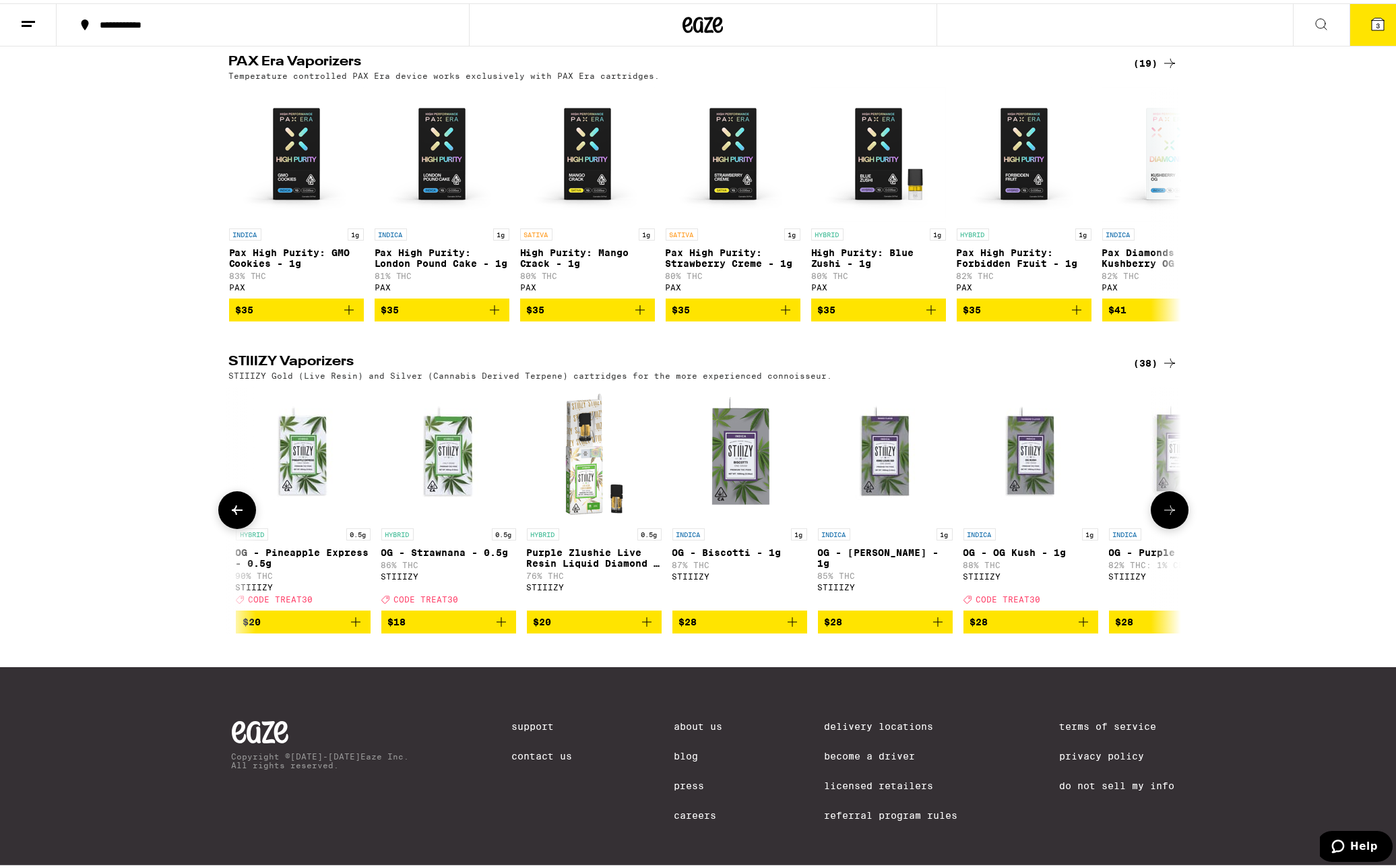
click at [228, 526] on button at bounding box center [237, 506] width 38 height 38
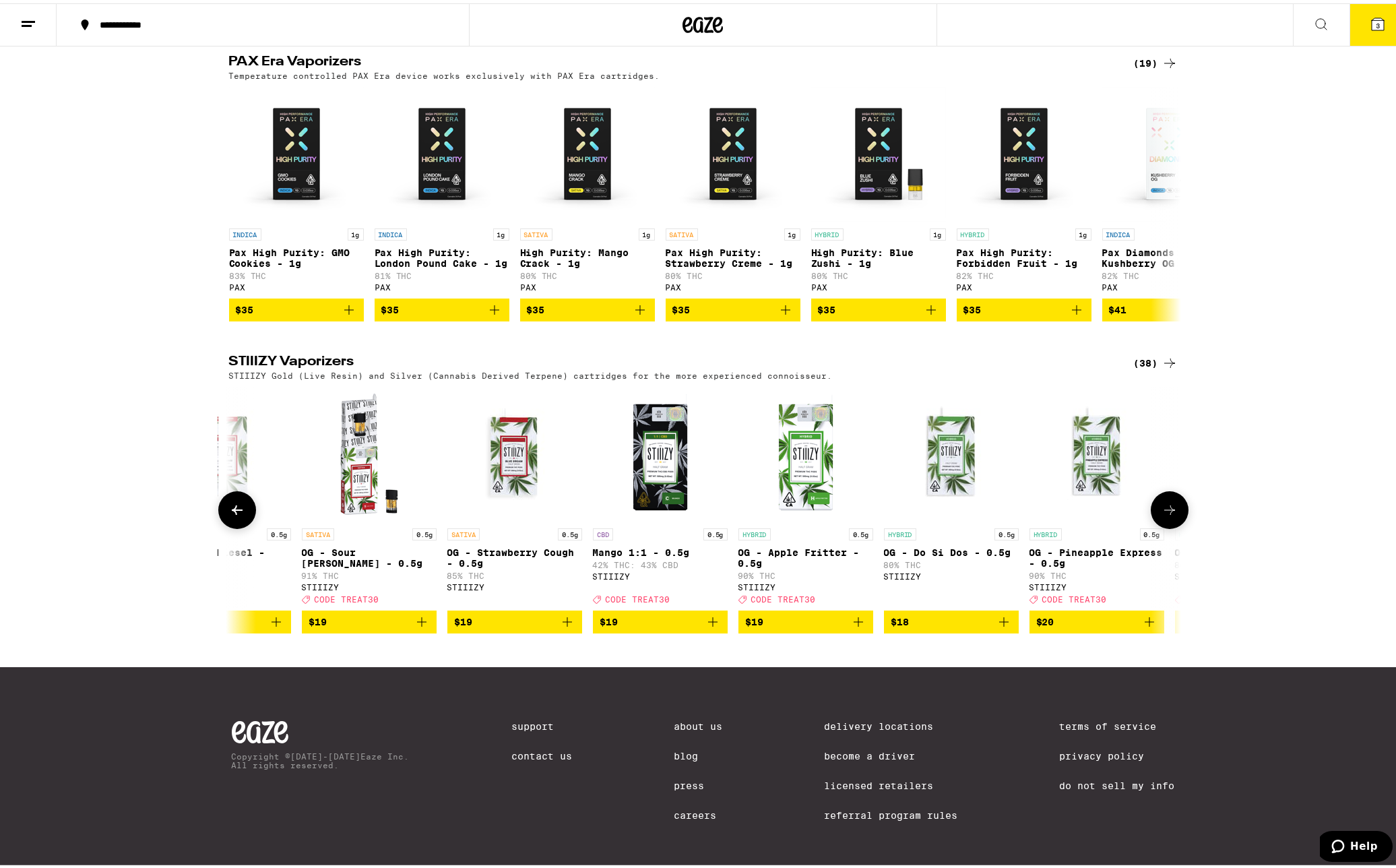
scroll to position [0, 1374]
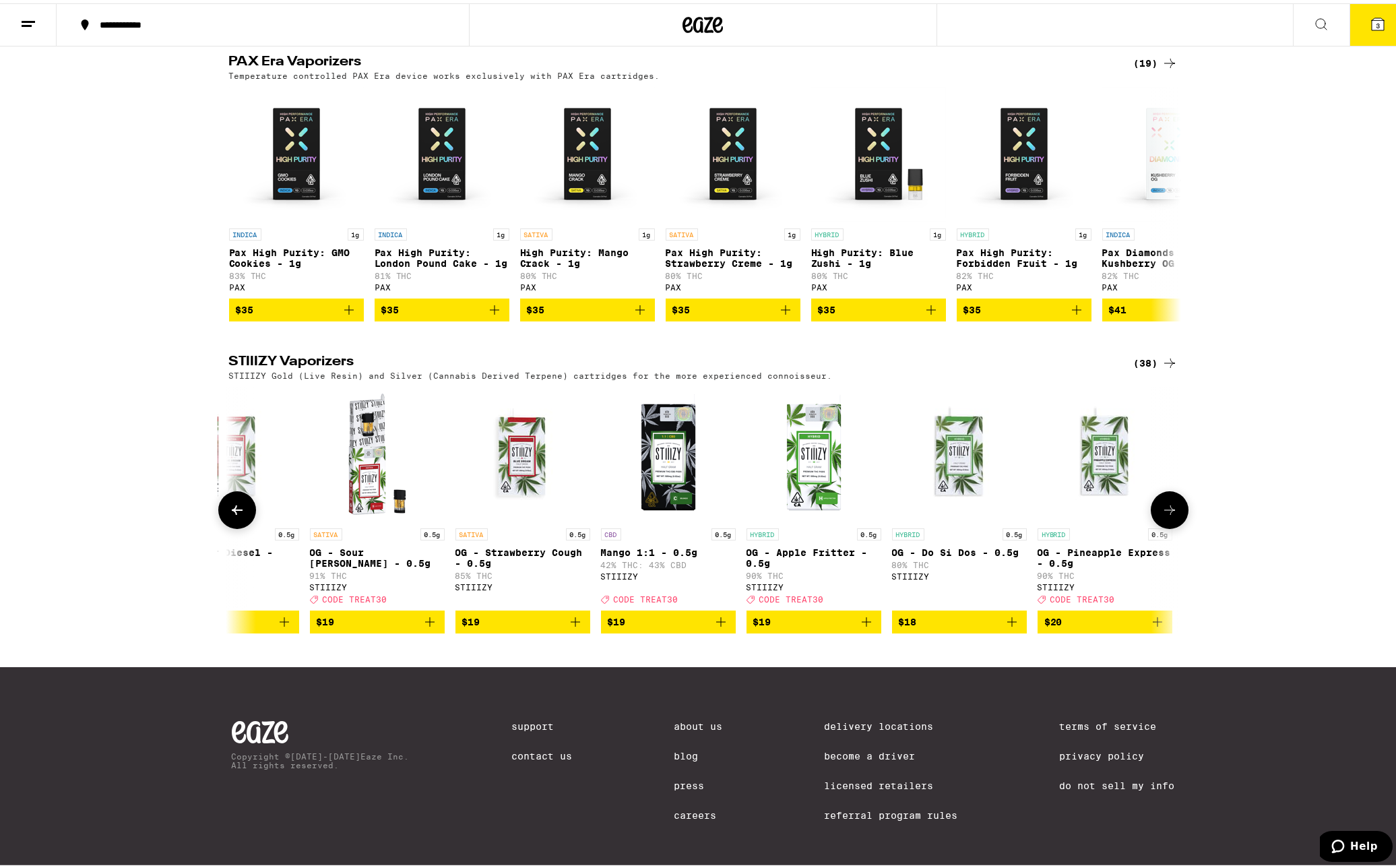
click at [677, 626] on span "$19" at bounding box center [668, 618] width 122 height 16
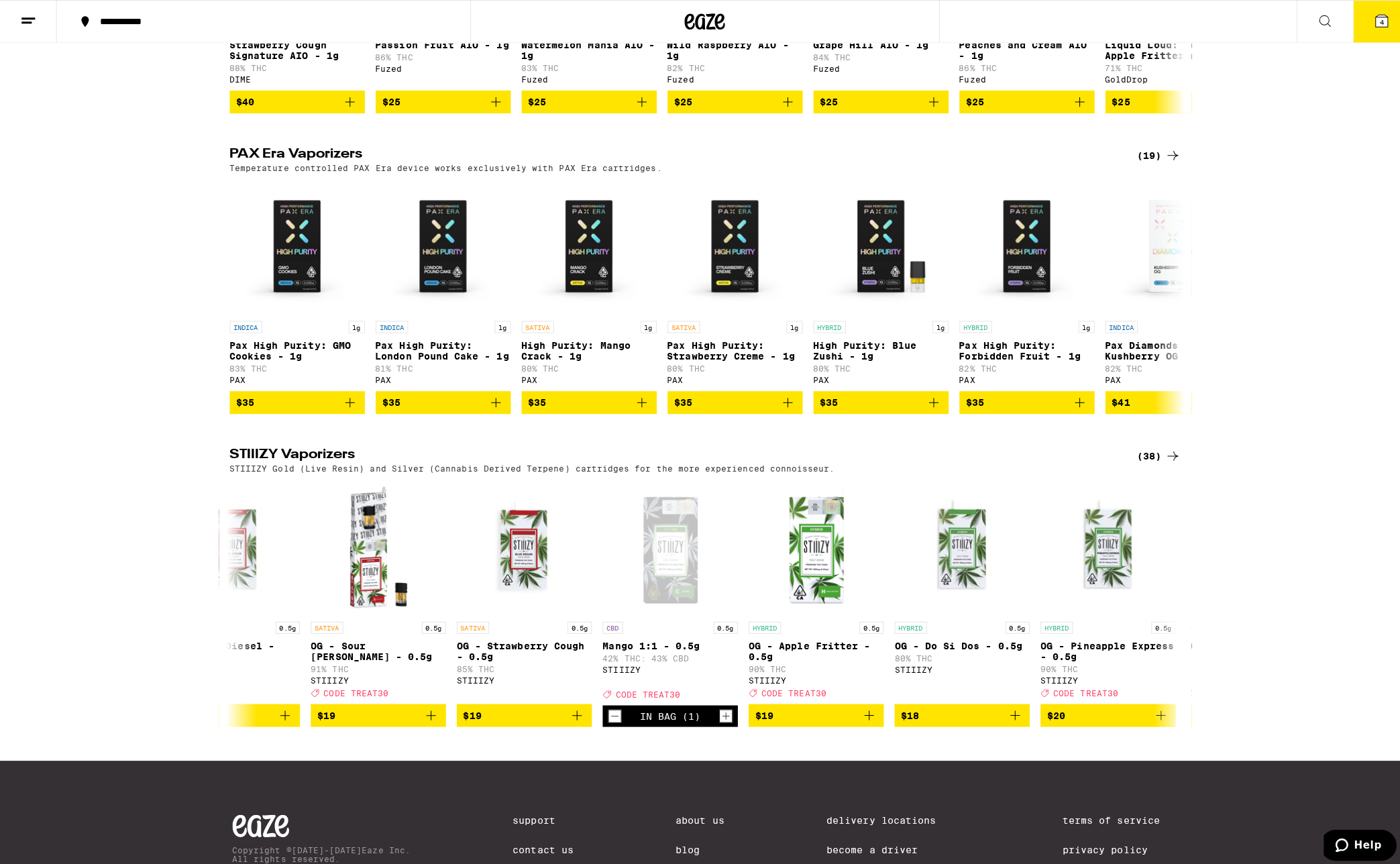
scroll to position [896, 0]
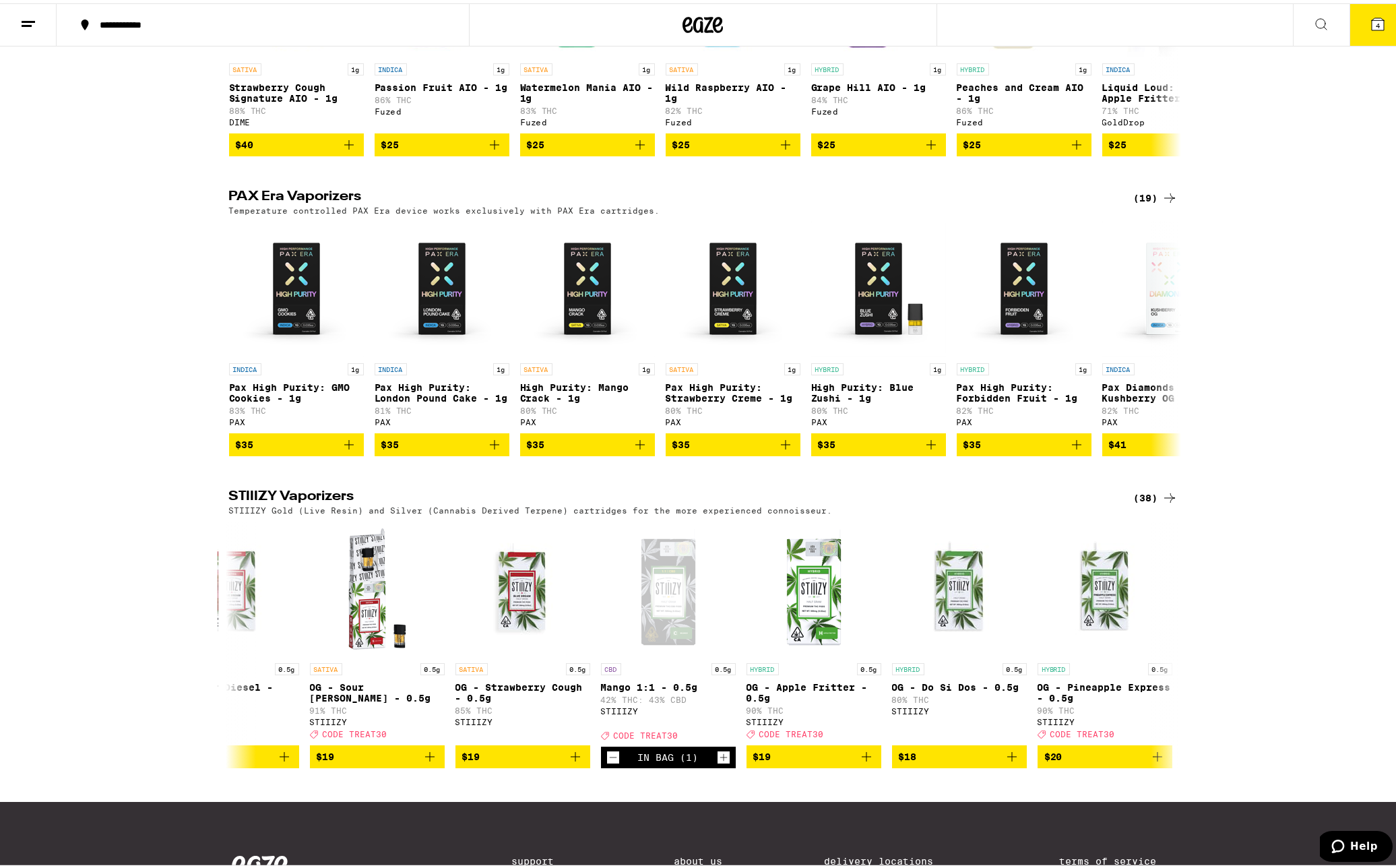
click at [1371, 22] on icon at bounding box center [1377, 21] width 12 height 12
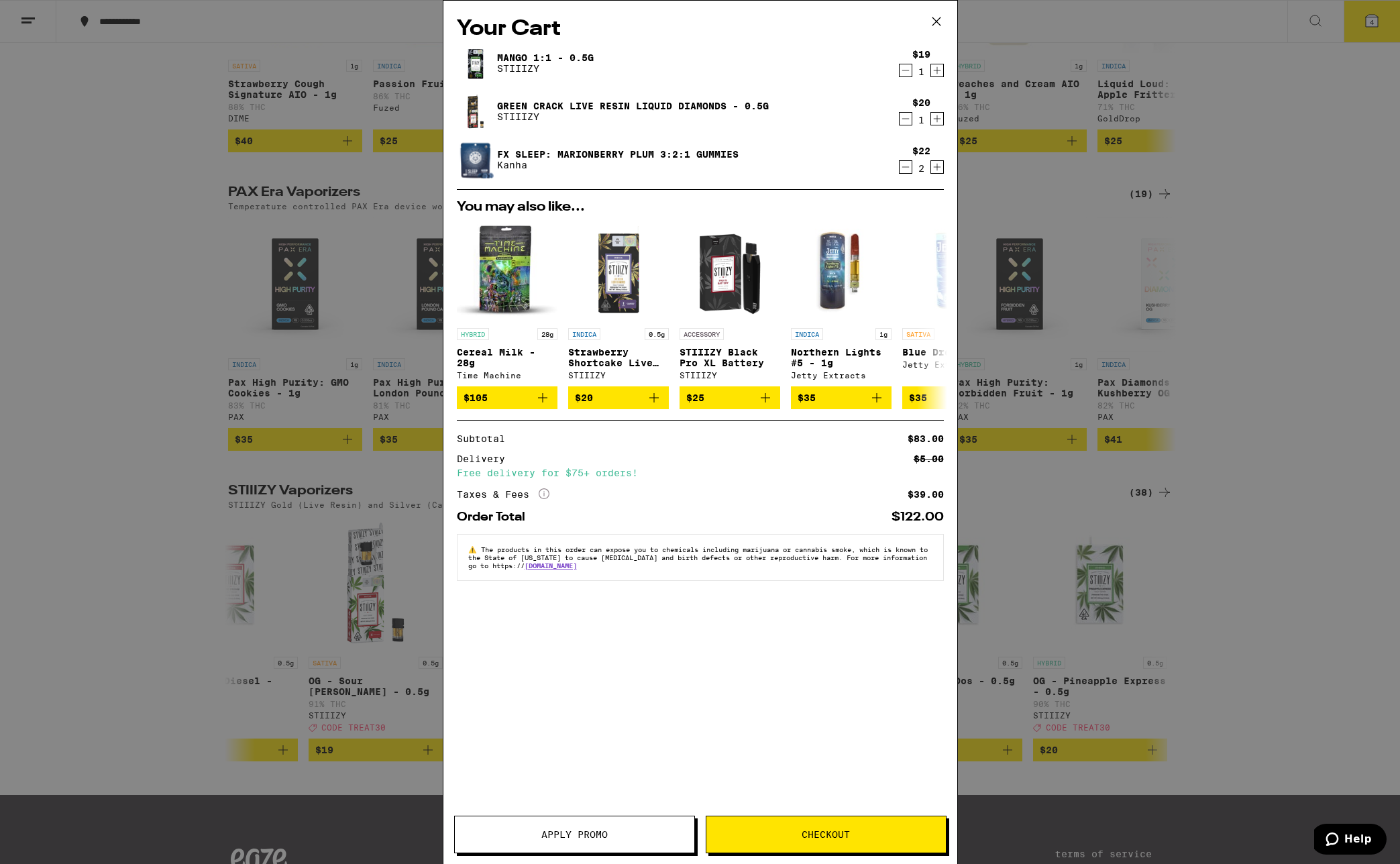
click at [806, 843] on button "Checkout" at bounding box center [826, 834] width 241 height 38
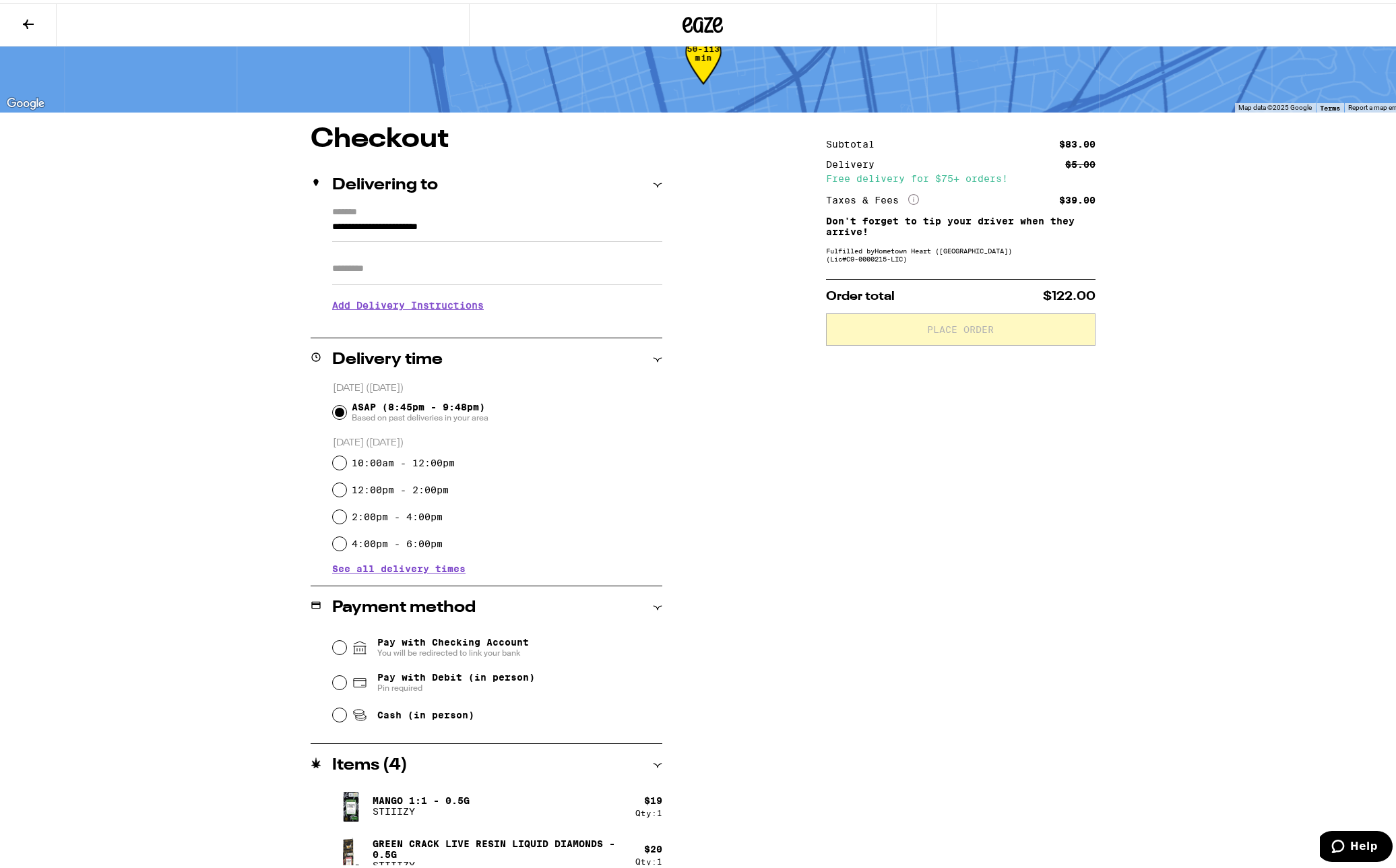
scroll to position [67, 0]
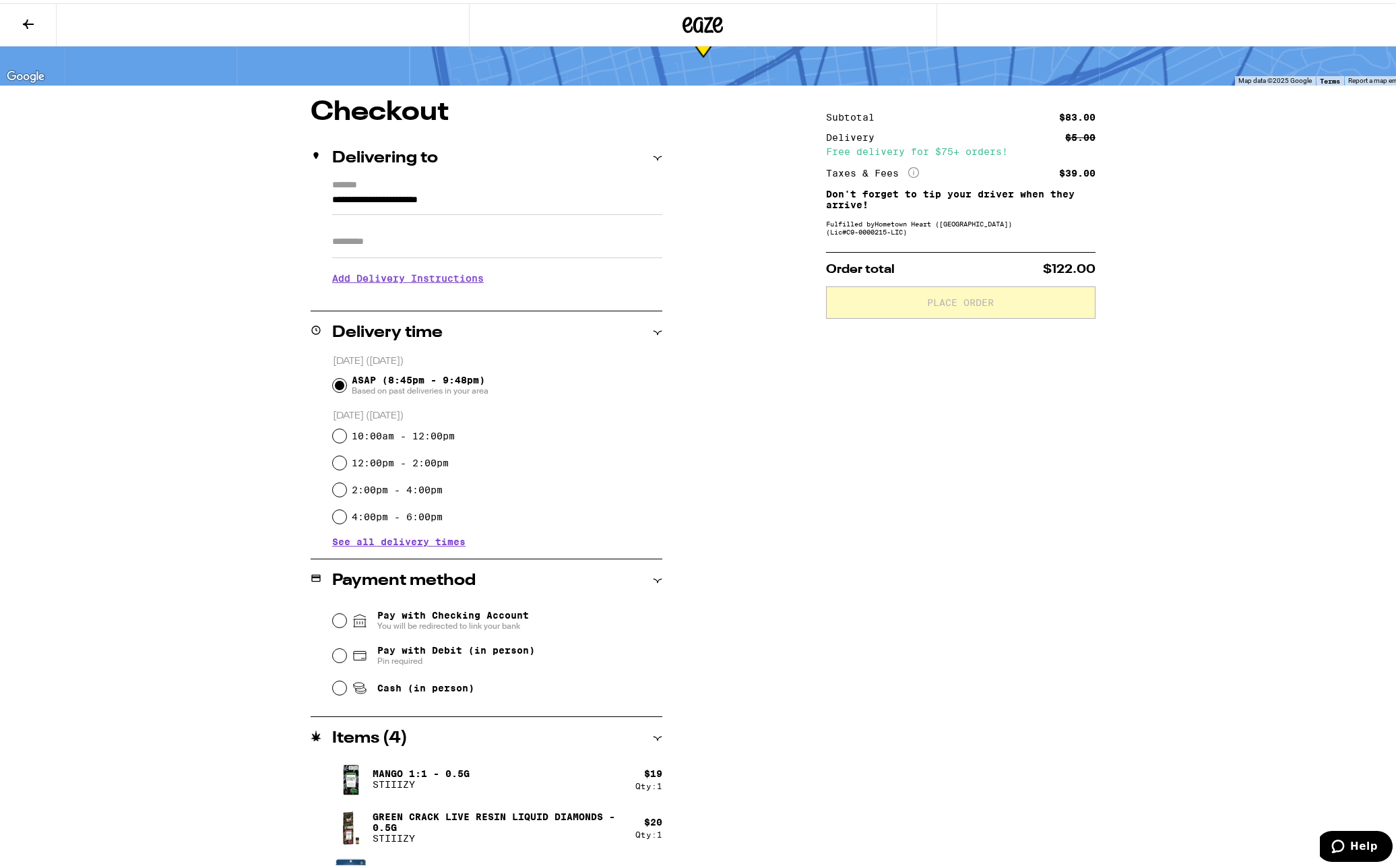
click at [400, 649] on span "Pay with Debit (in person)" at bounding box center [456, 647] width 158 height 11
click at [346, 649] on input "Pay with Debit (in person) Pin required" at bounding box center [339, 652] width 13 height 13
radio input "true"
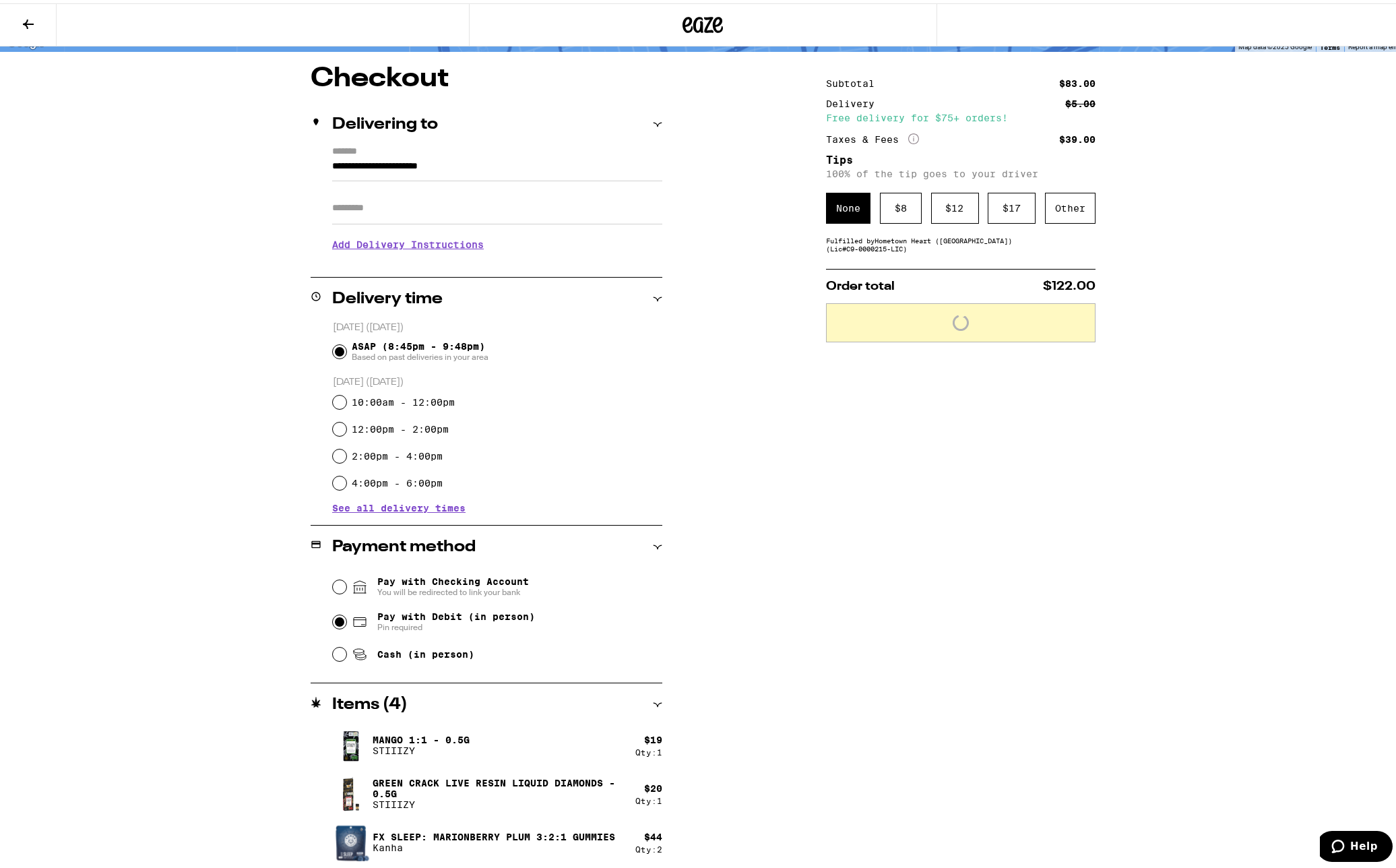
scroll to position [102, 0]
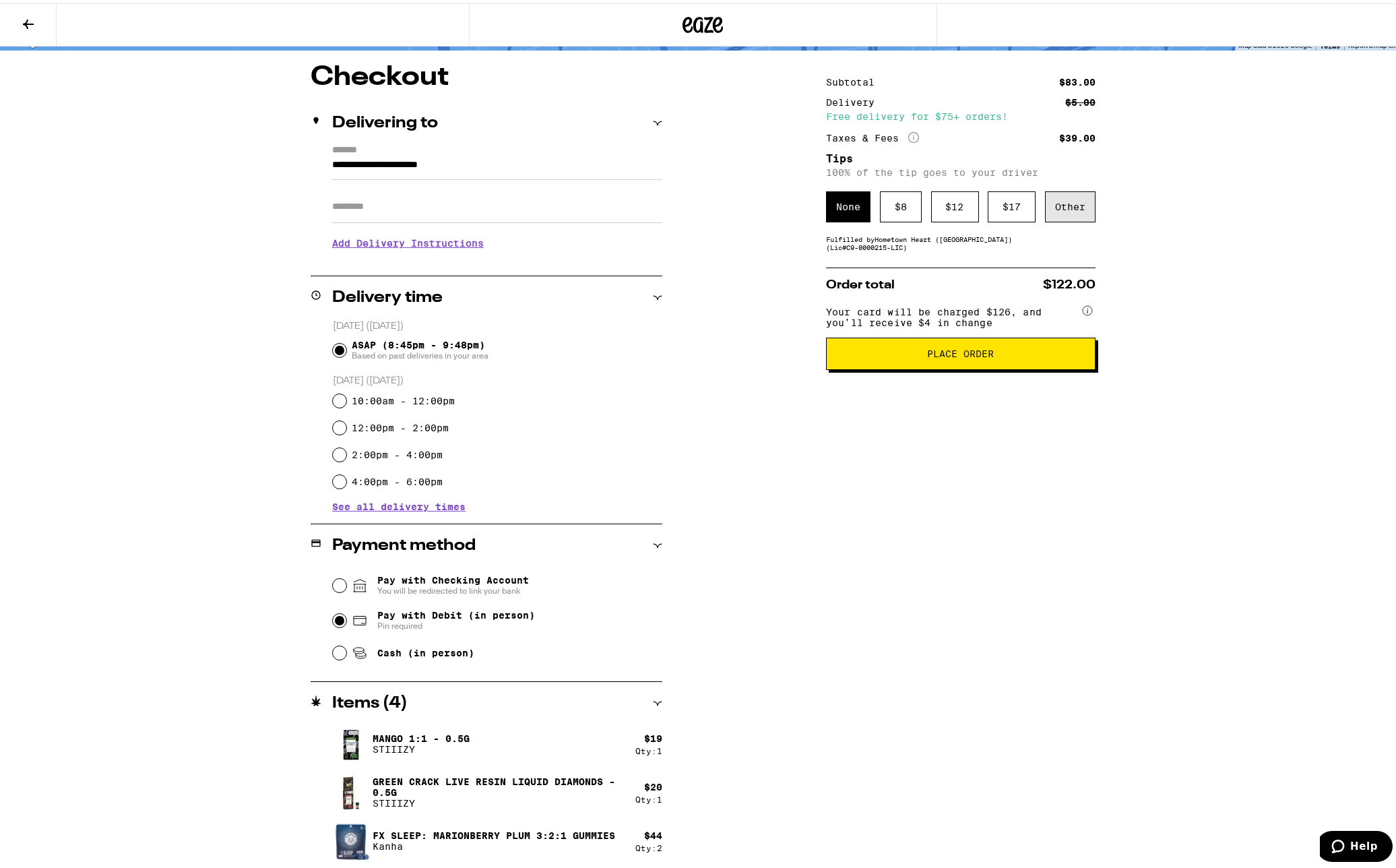
click at [1056, 206] on div "Other" at bounding box center [1069, 204] width 50 height 31
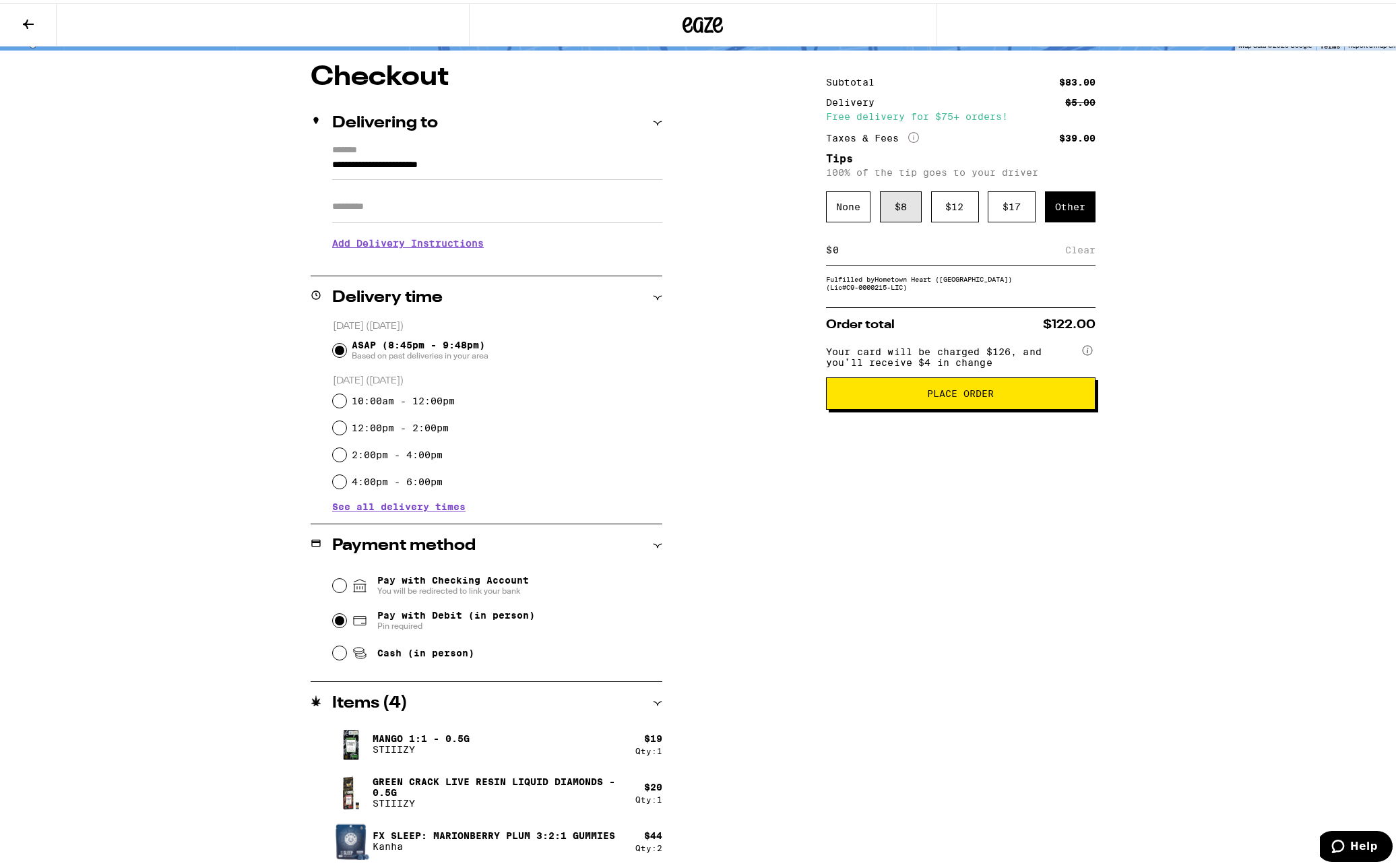
click at [884, 219] on div "$ 8" at bounding box center [900, 204] width 42 height 31
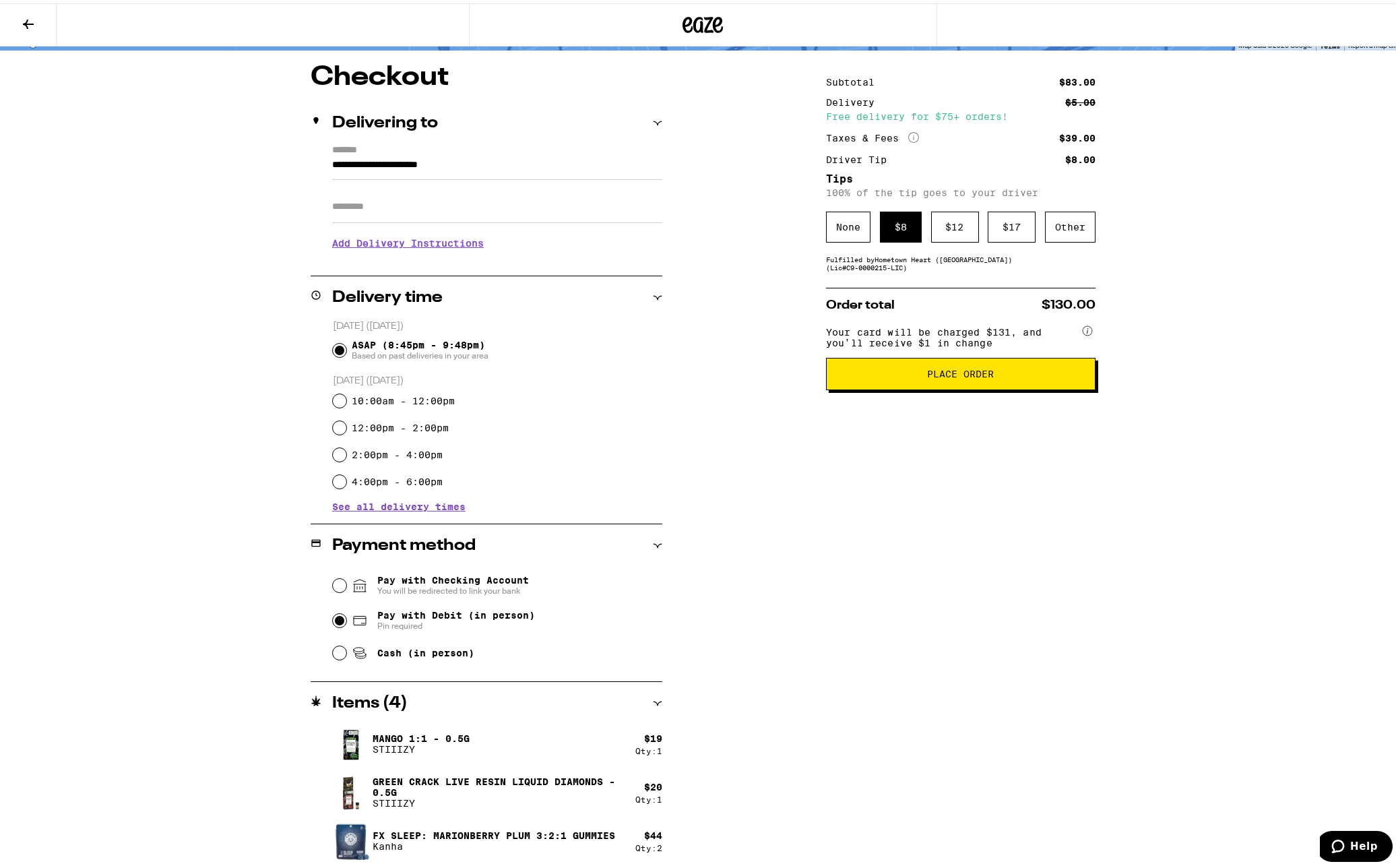
click at [966, 375] on span "Place Order" at bounding box center [961, 370] width 67 height 9
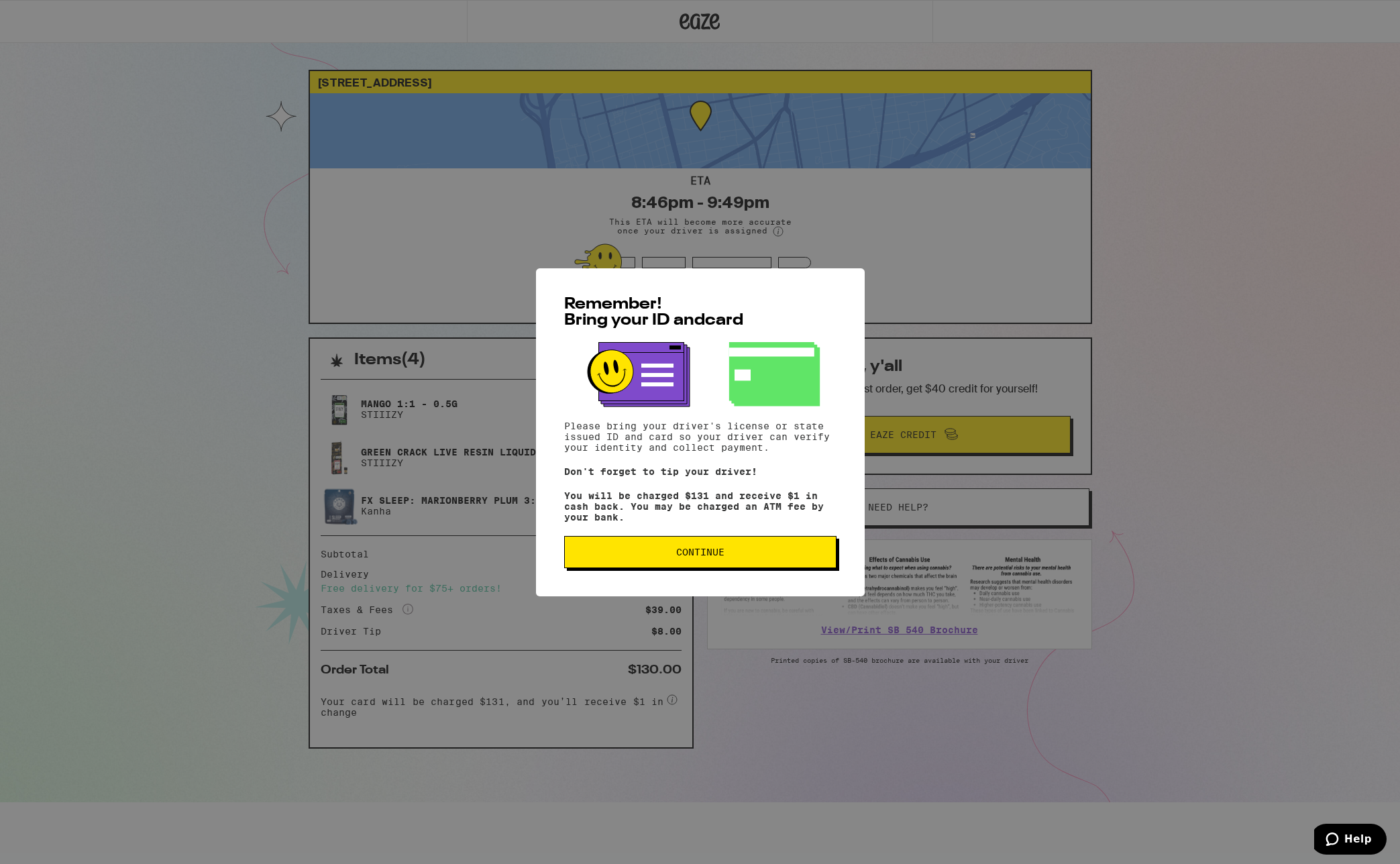
click at [719, 568] on button "Continue" at bounding box center [700, 552] width 272 height 32
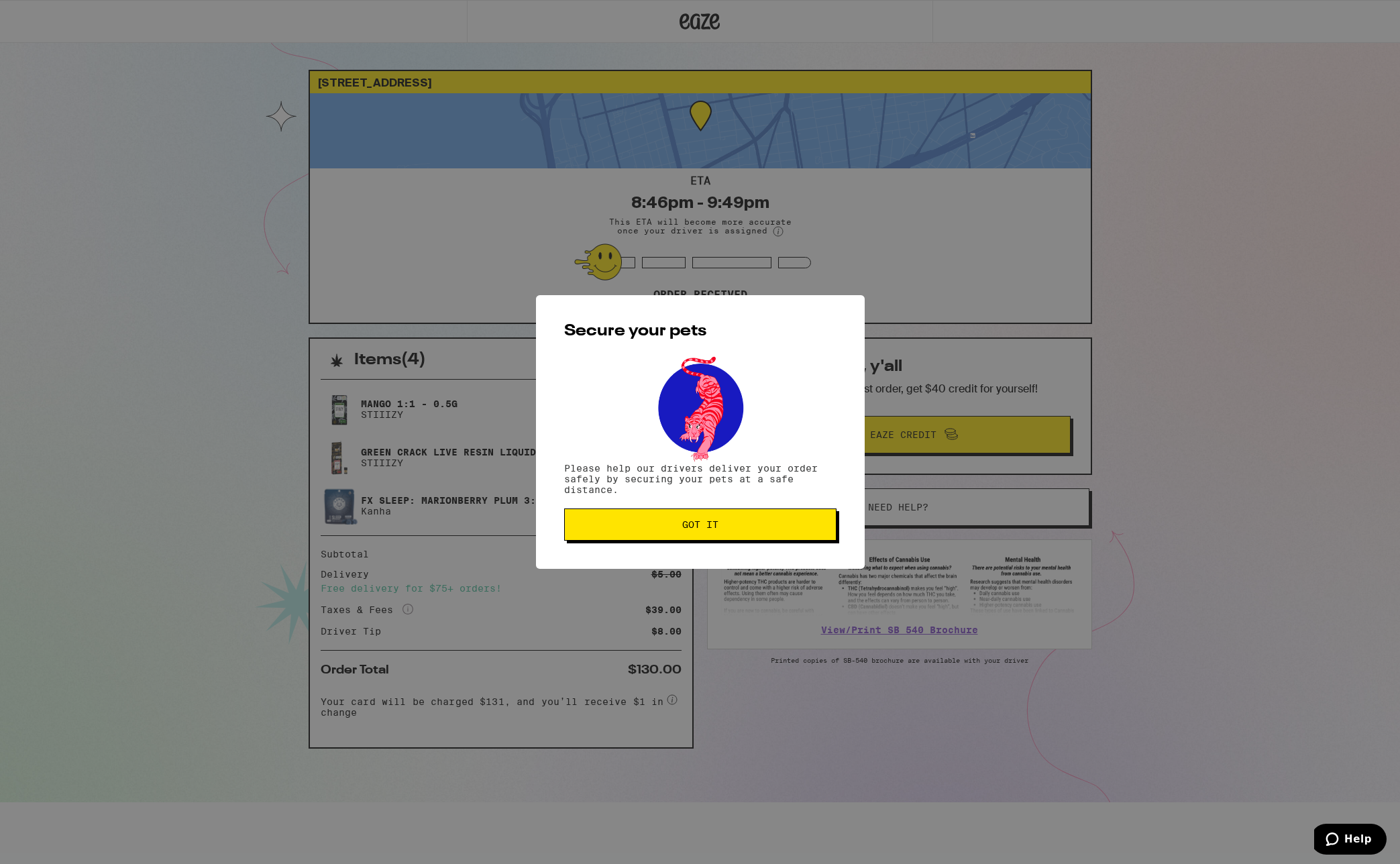
click at [695, 529] on span "Got it" at bounding box center [700, 524] width 36 height 9
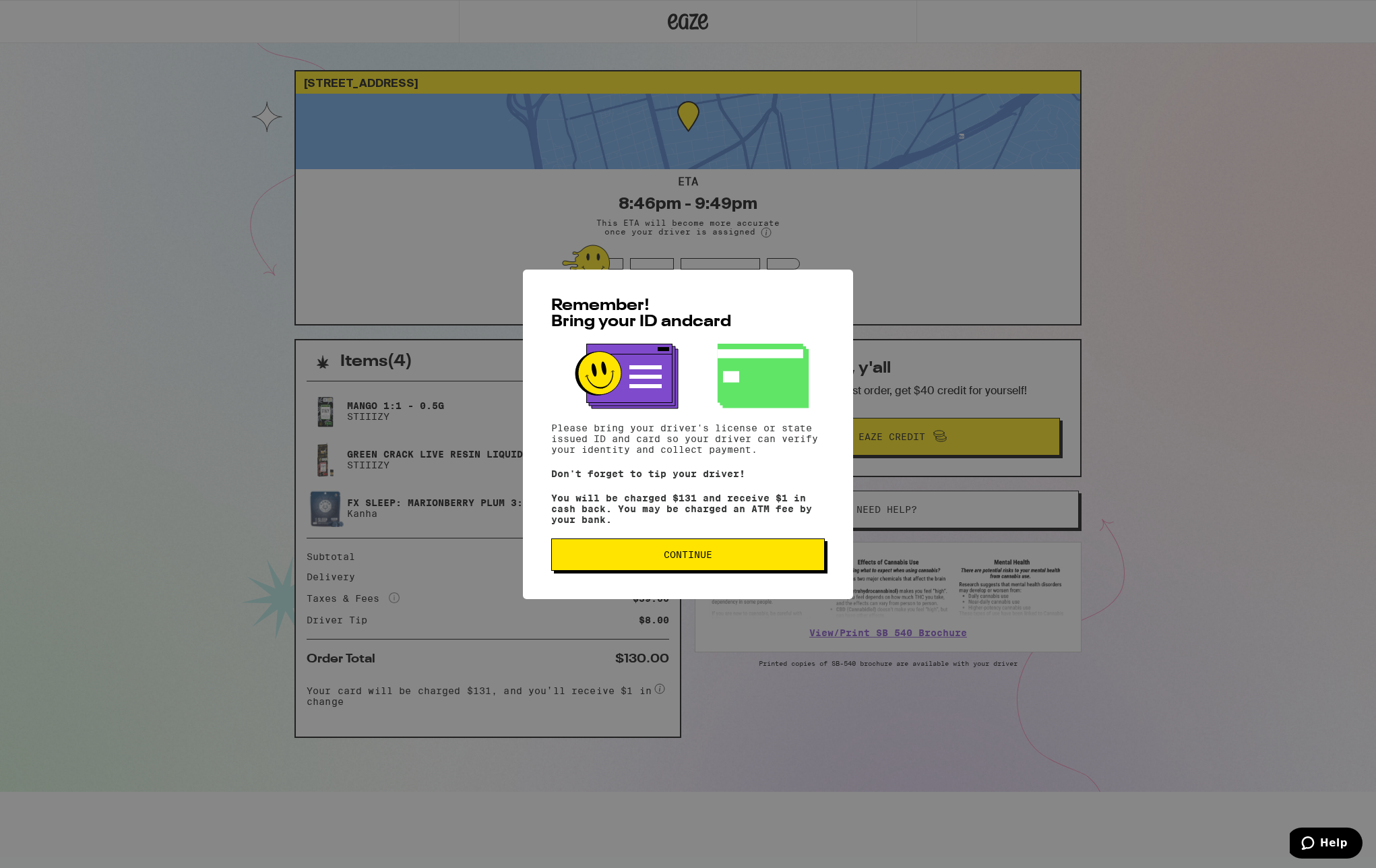
click at [703, 559] on span "Continue" at bounding box center [688, 554] width 49 height 9
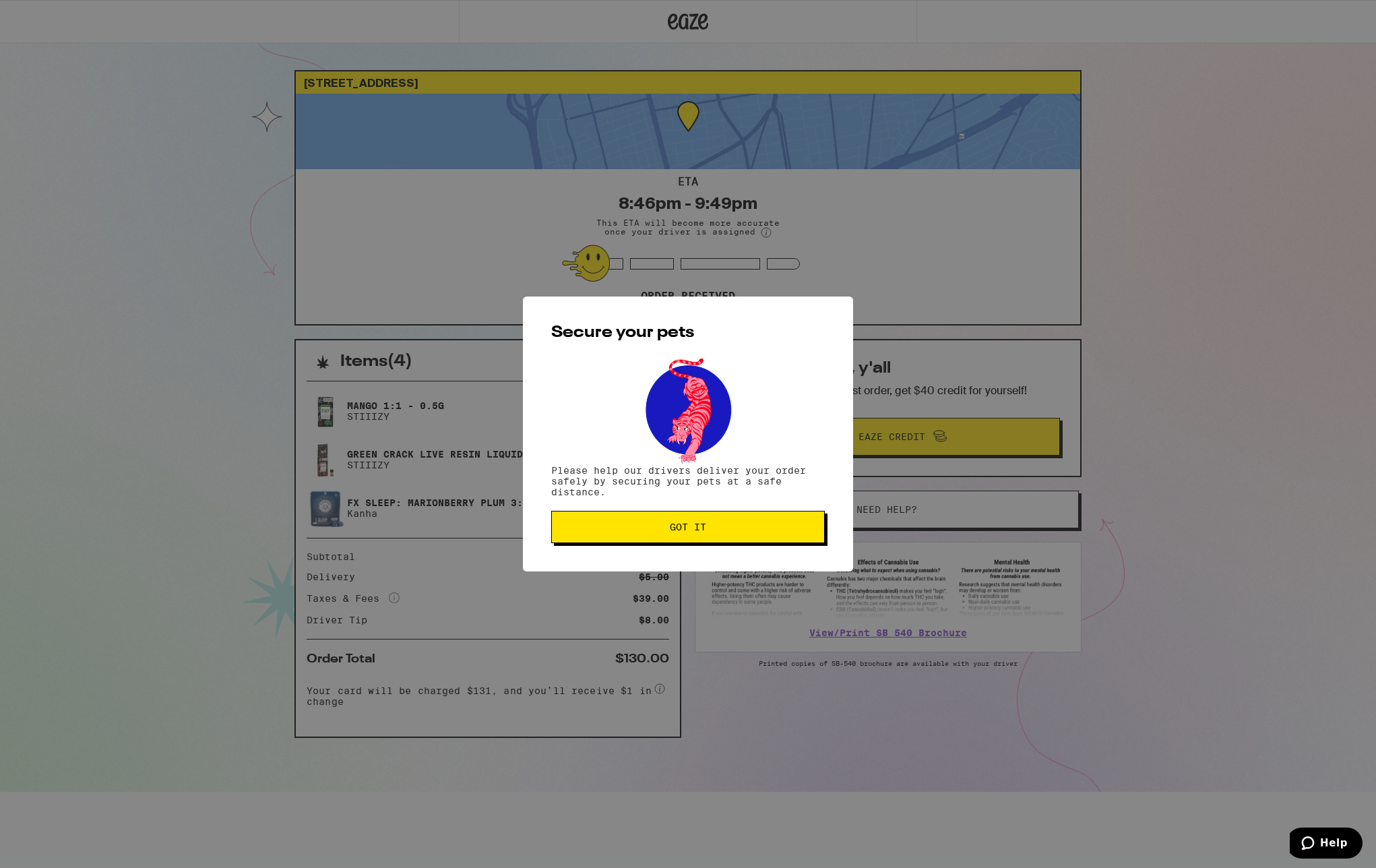
click at [735, 542] on button "Got it" at bounding box center [688, 527] width 273 height 33
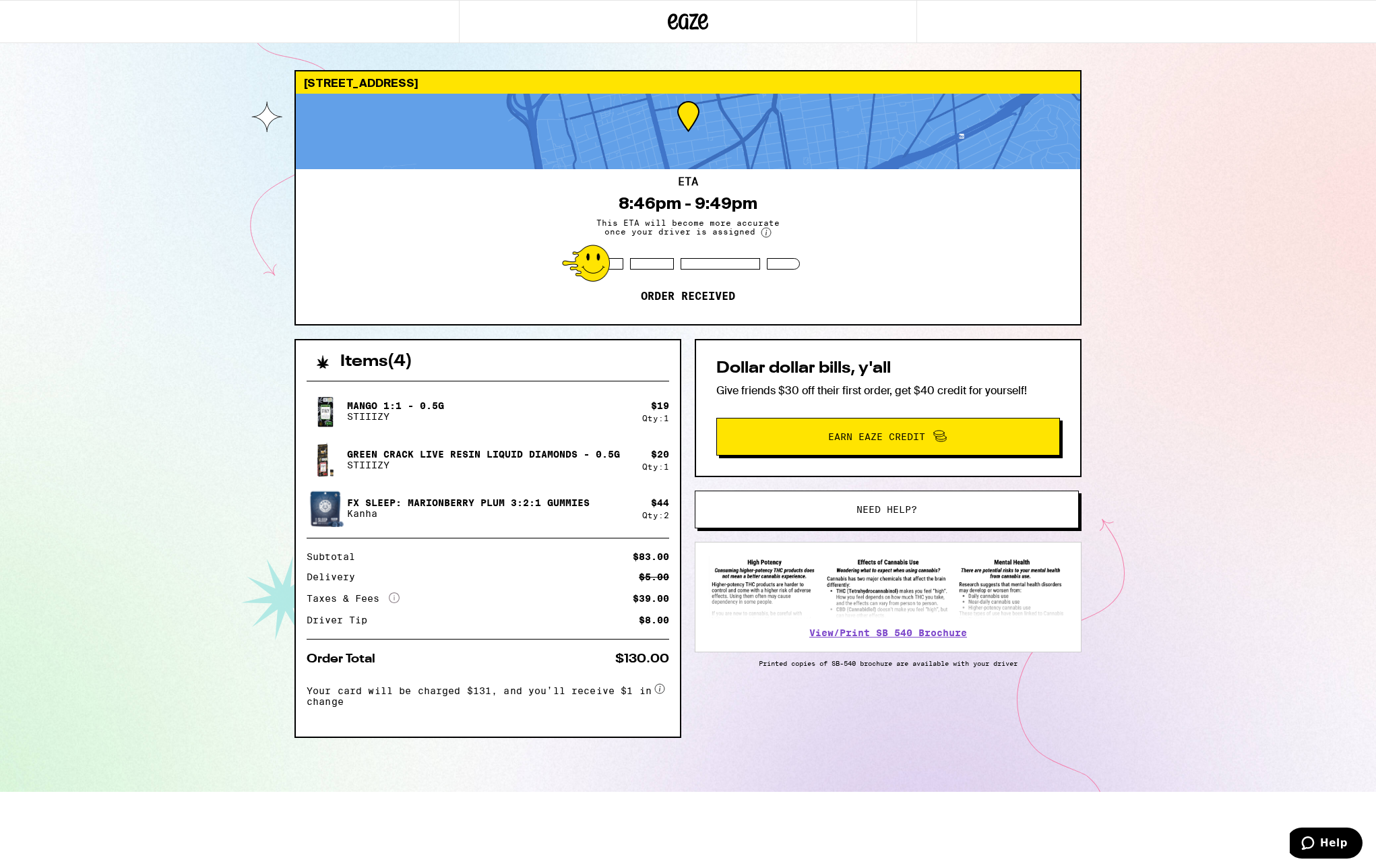
click at [763, 232] on circle at bounding box center [766, 232] width 9 height 9
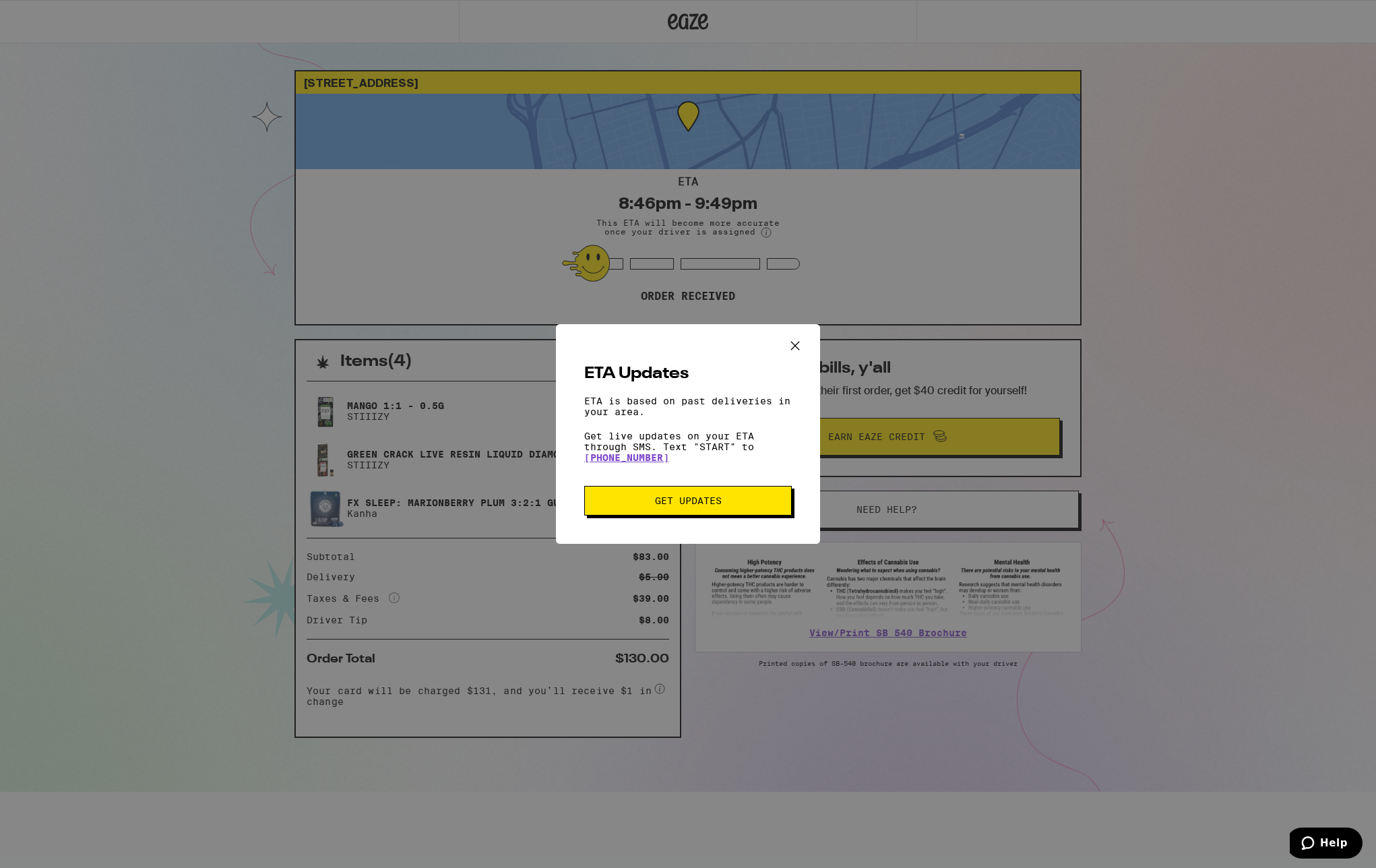
click at [792, 339] on icon "Close ETA information modal" at bounding box center [795, 345] width 20 height 20
